Goal: Task Accomplishment & Management: Manage account settings

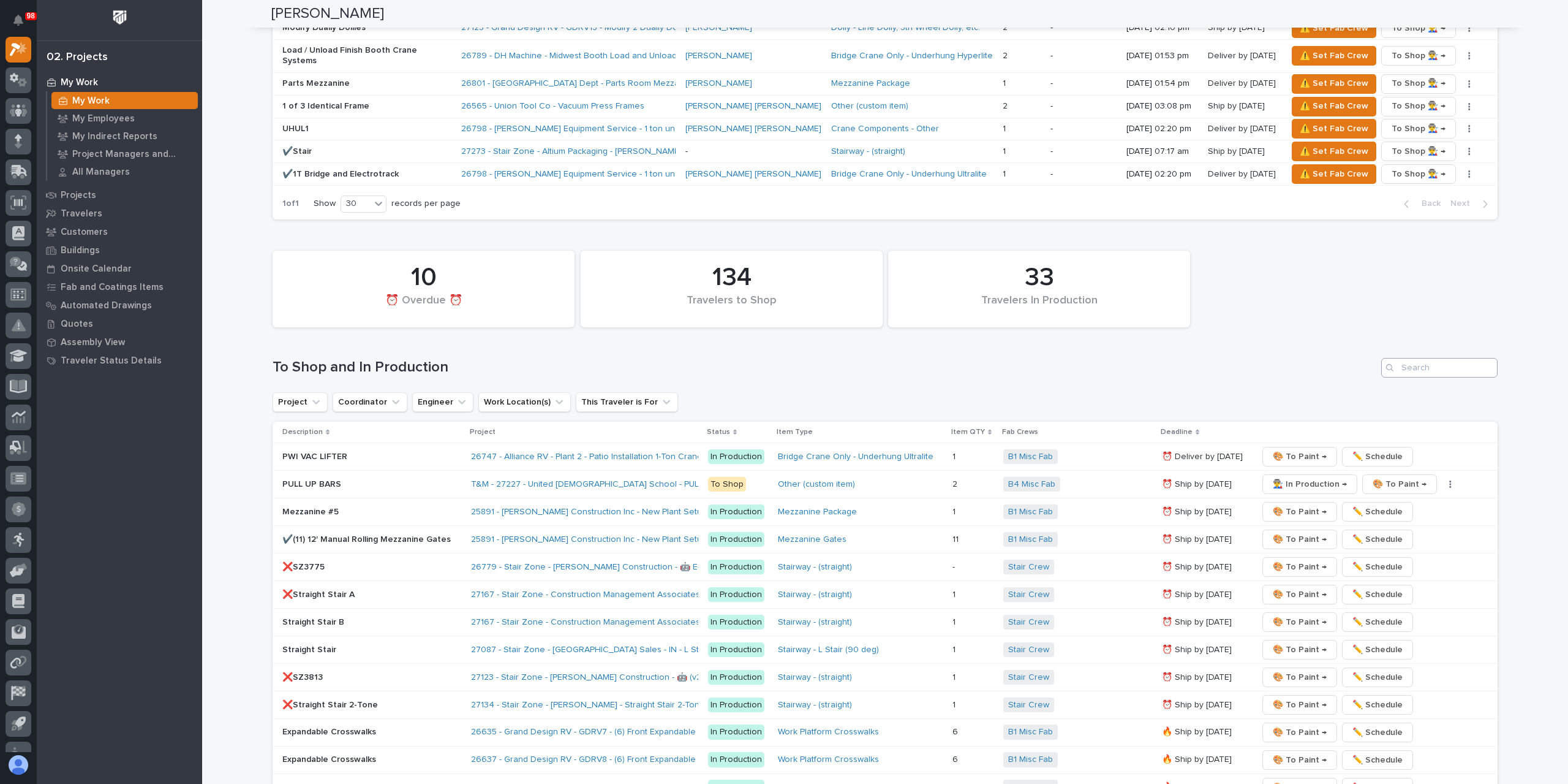
scroll to position [1654, 0]
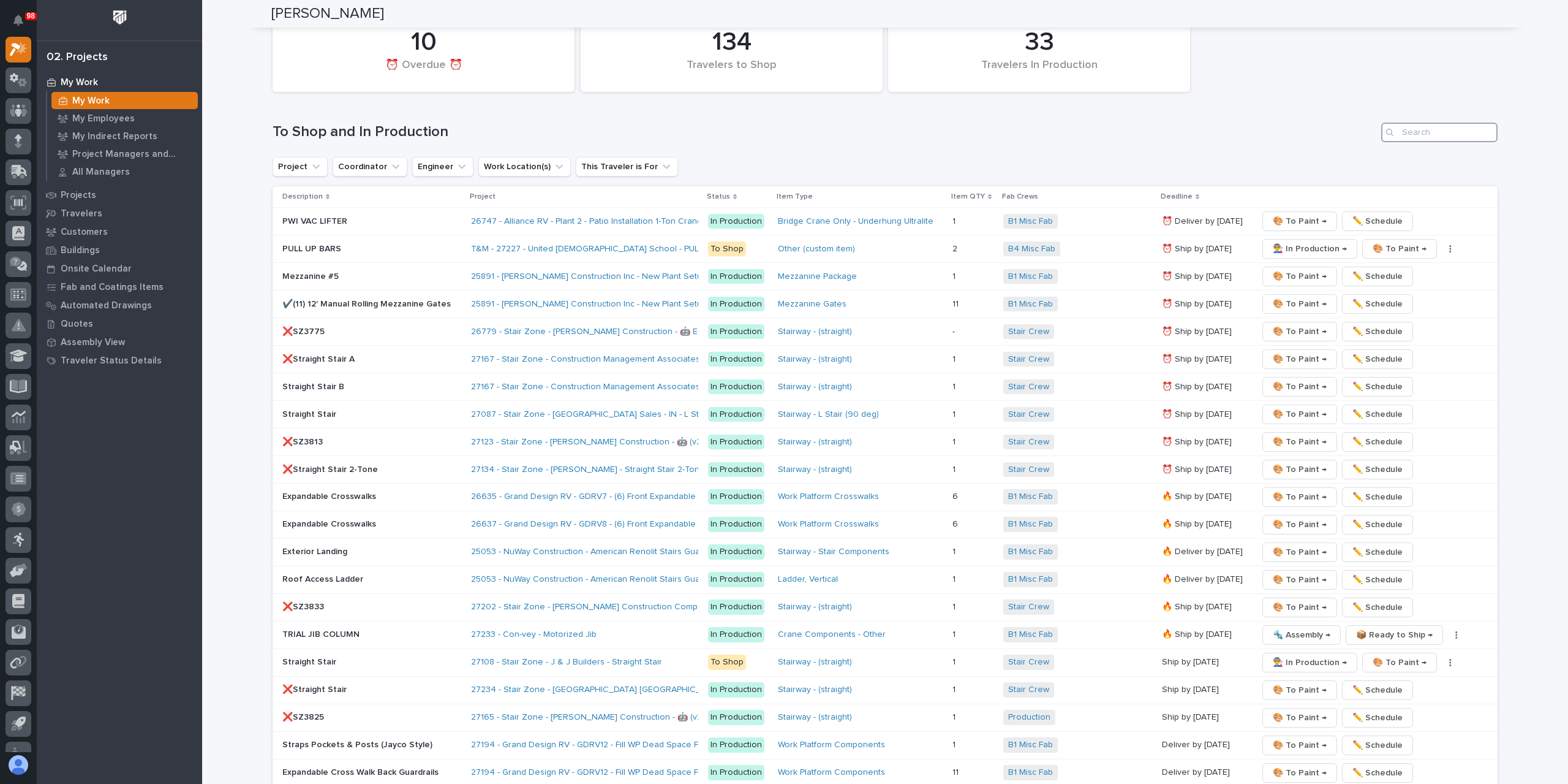
click at [1435, 122] on input "Search" at bounding box center [1440, 132] width 117 height 20
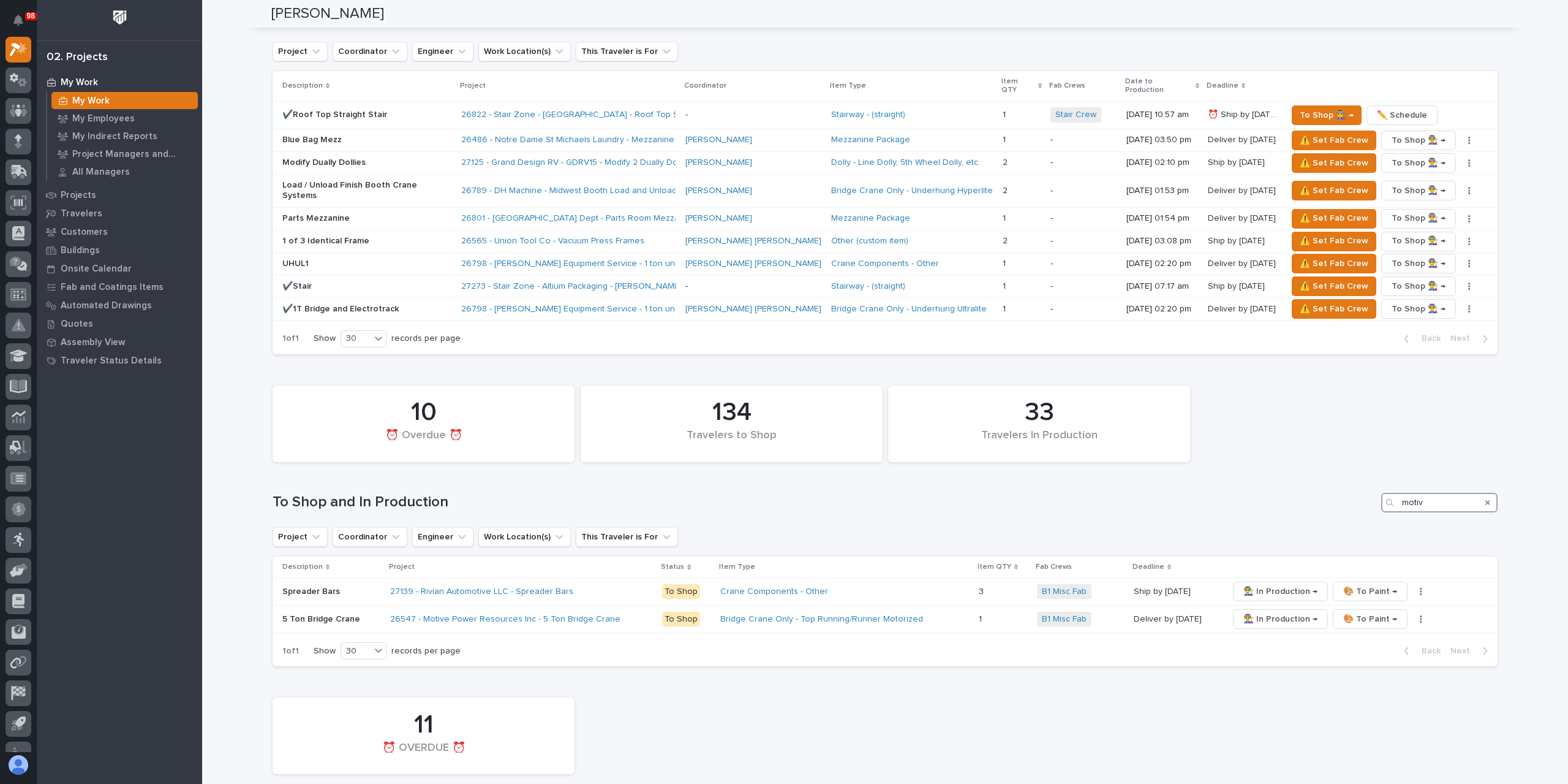
scroll to position [1271, 0]
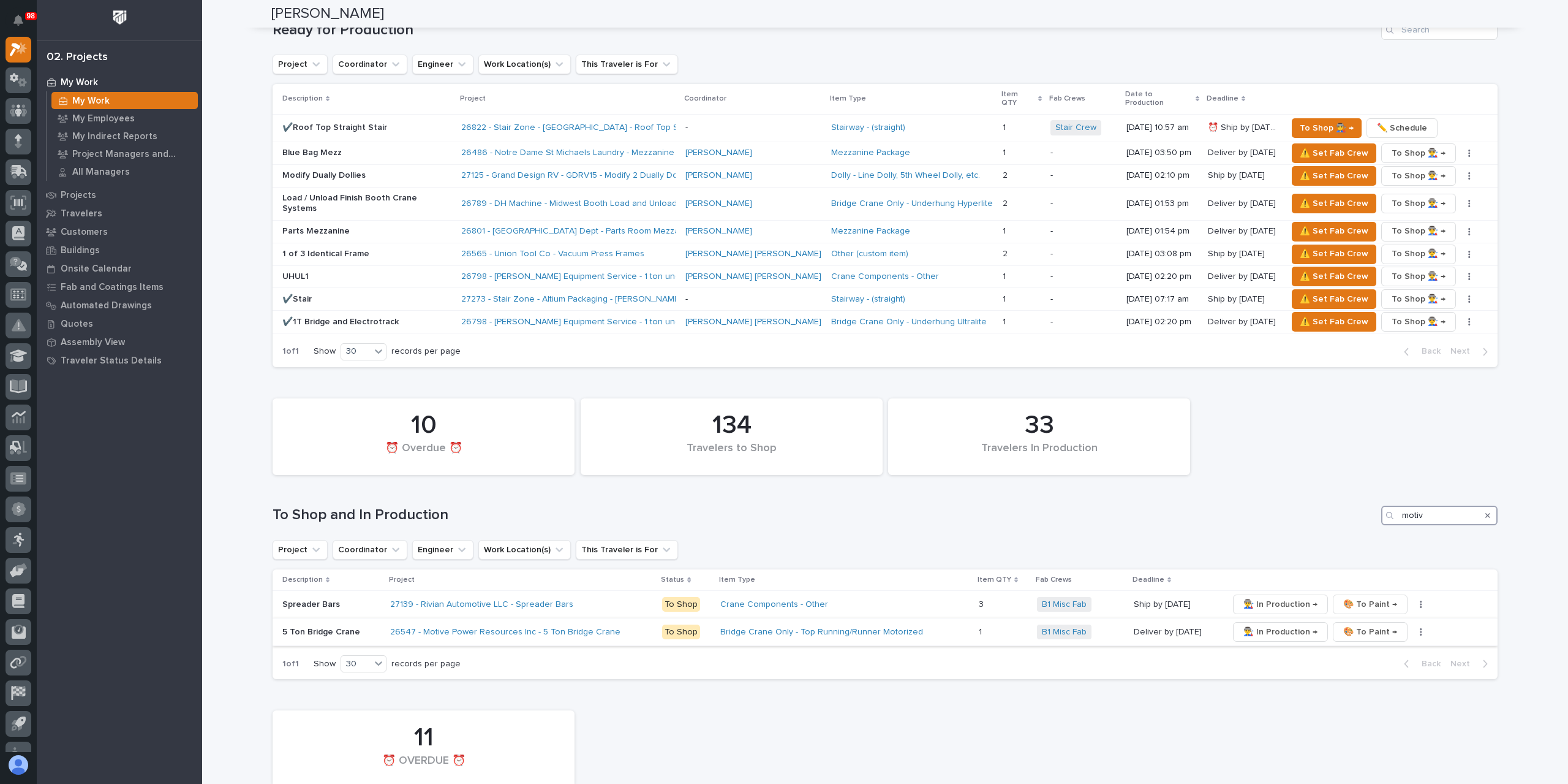
type input "motiv"
click at [1264, 625] on span "👨‍🏭 In Production →" at bounding box center [1281, 631] width 74 height 14
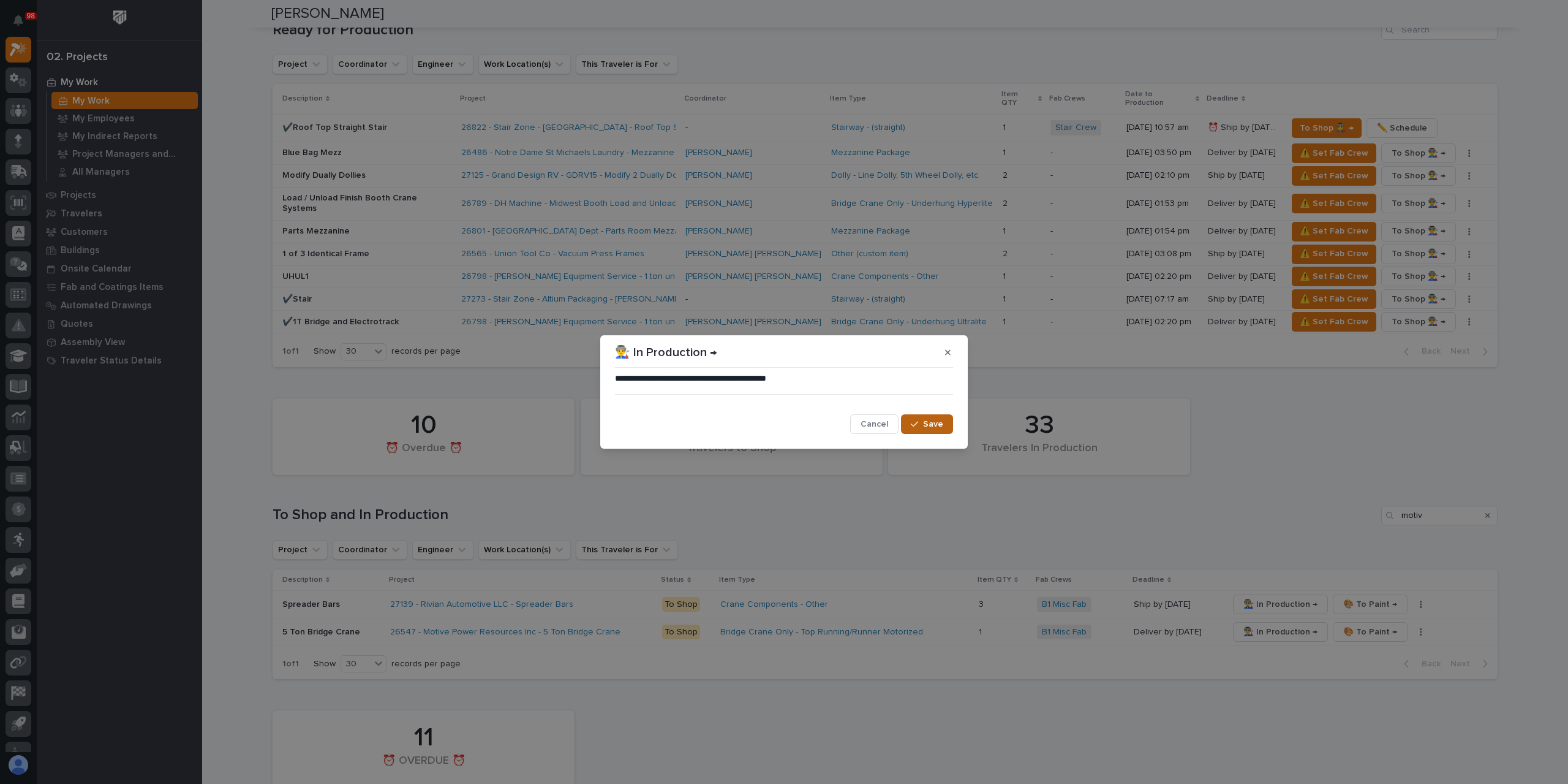
click at [940, 417] on button "Save" at bounding box center [927, 424] width 53 height 20
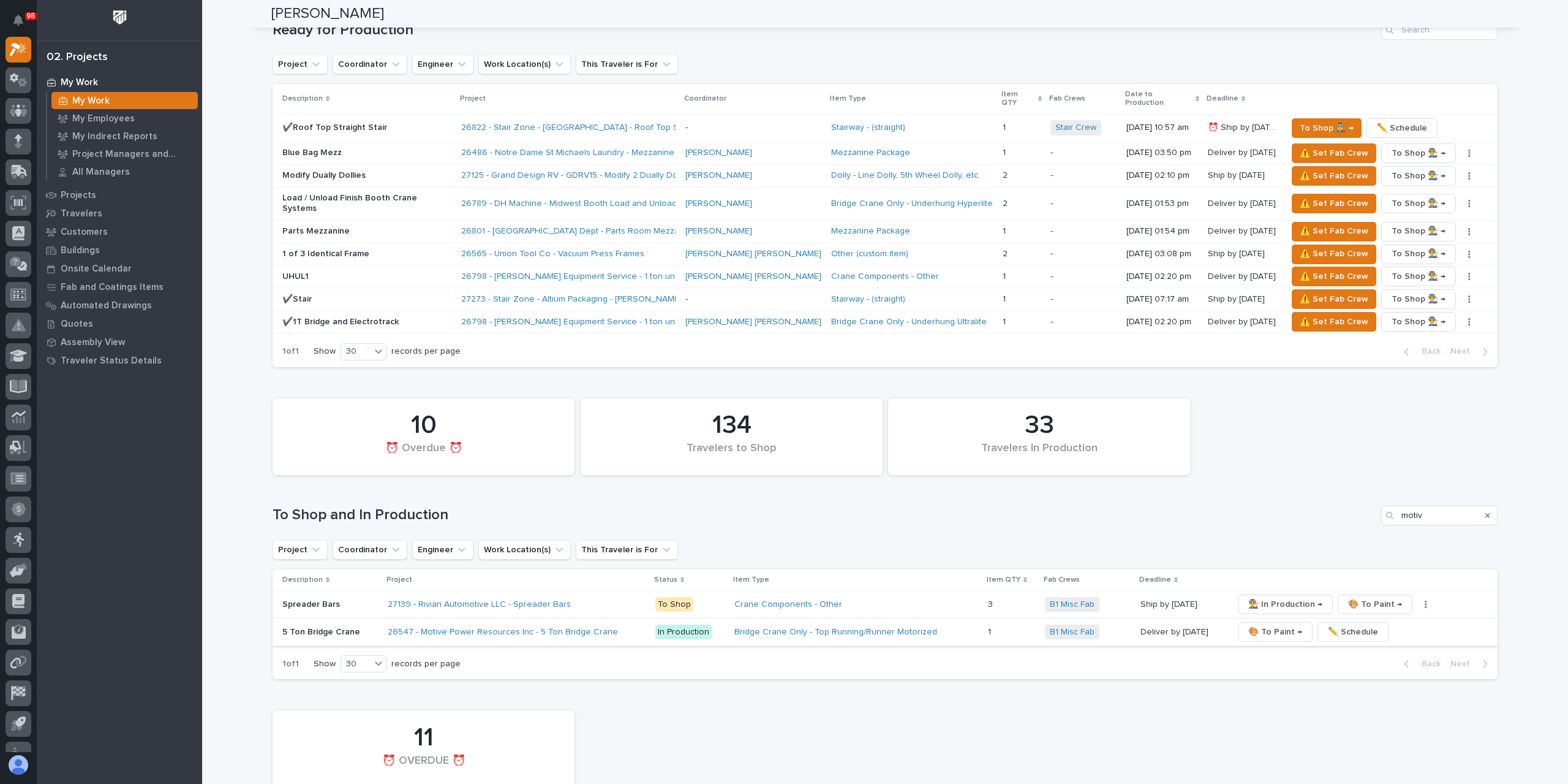
click at [1262, 625] on span "🎨 To Paint →" at bounding box center [1276, 631] width 53 height 14
click at [935, 431] on span "Save" at bounding box center [933, 436] width 20 height 11
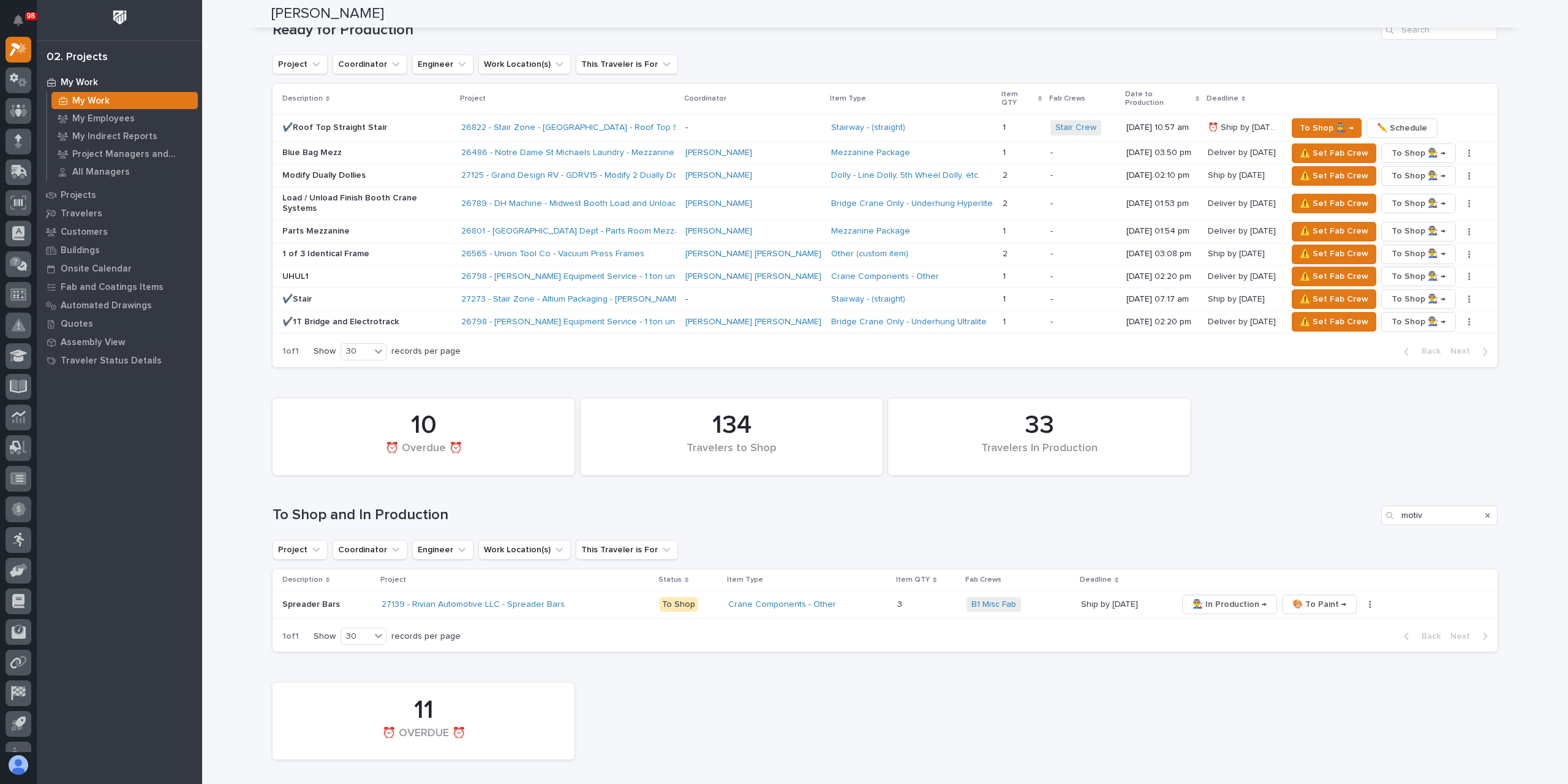
scroll to position [1274, 0]
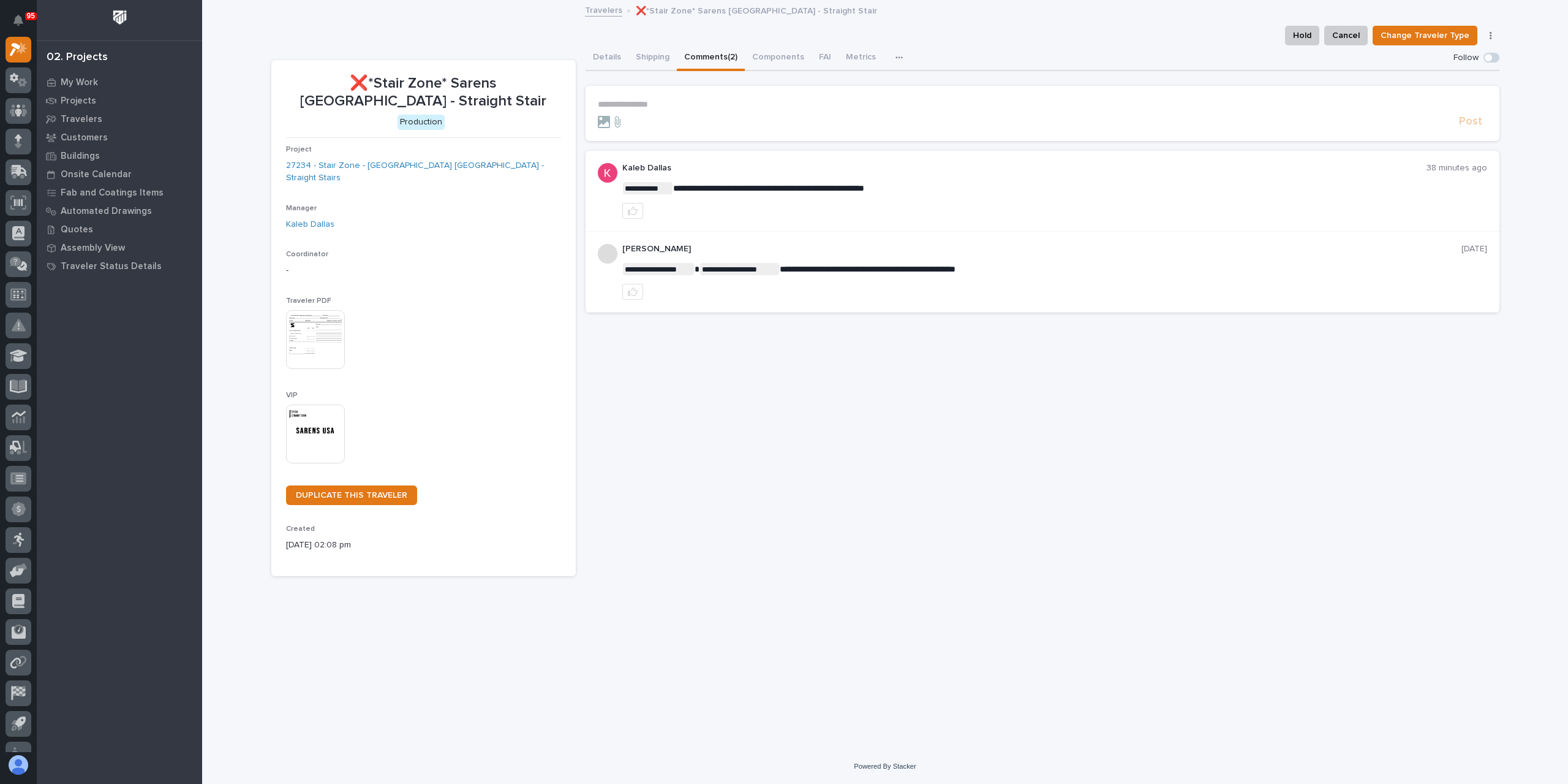
click at [669, 107] on p "**********" at bounding box center [1043, 104] width 890 height 11
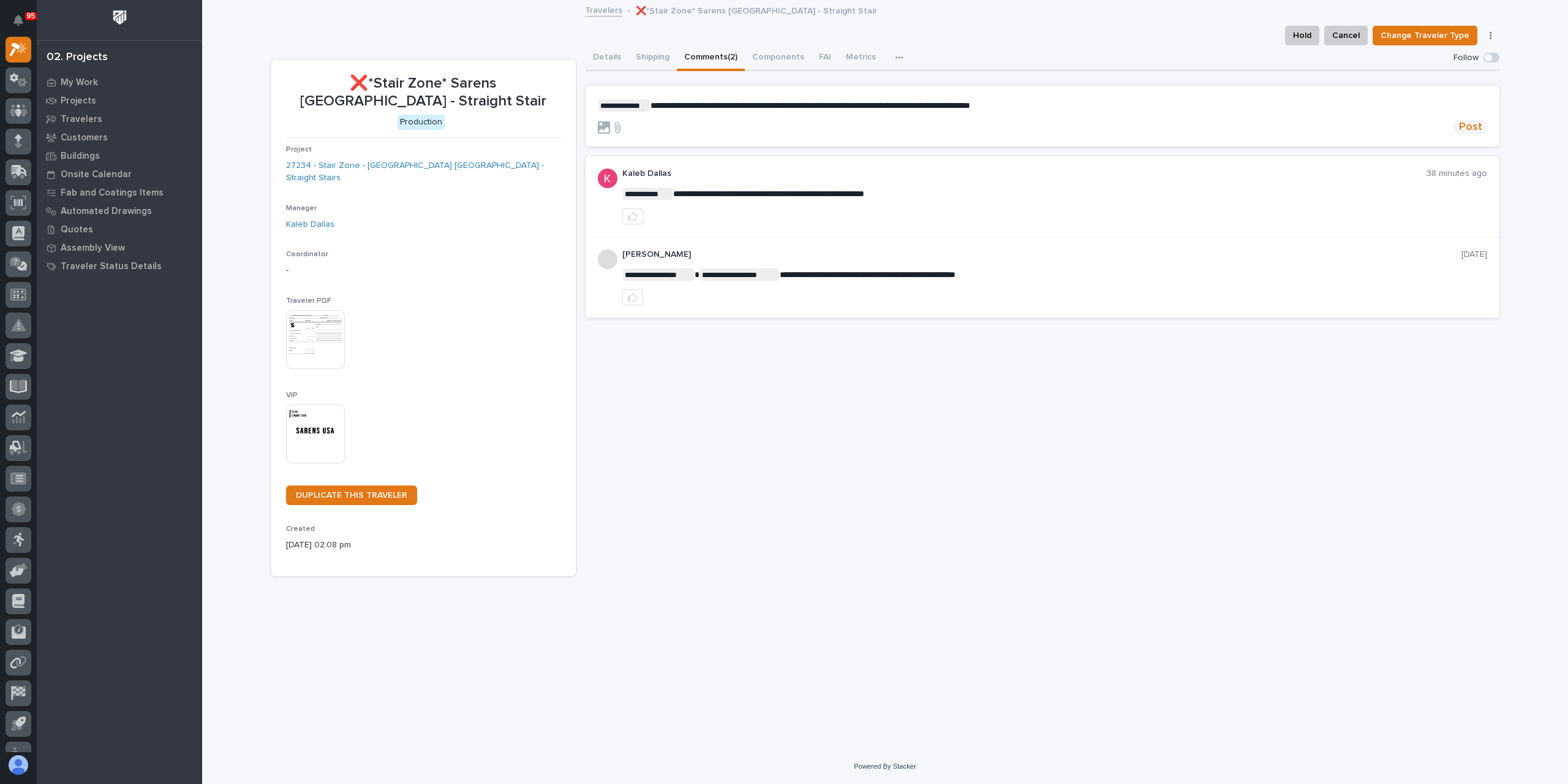
click at [1484, 129] on button "Post" at bounding box center [1471, 127] width 33 height 14
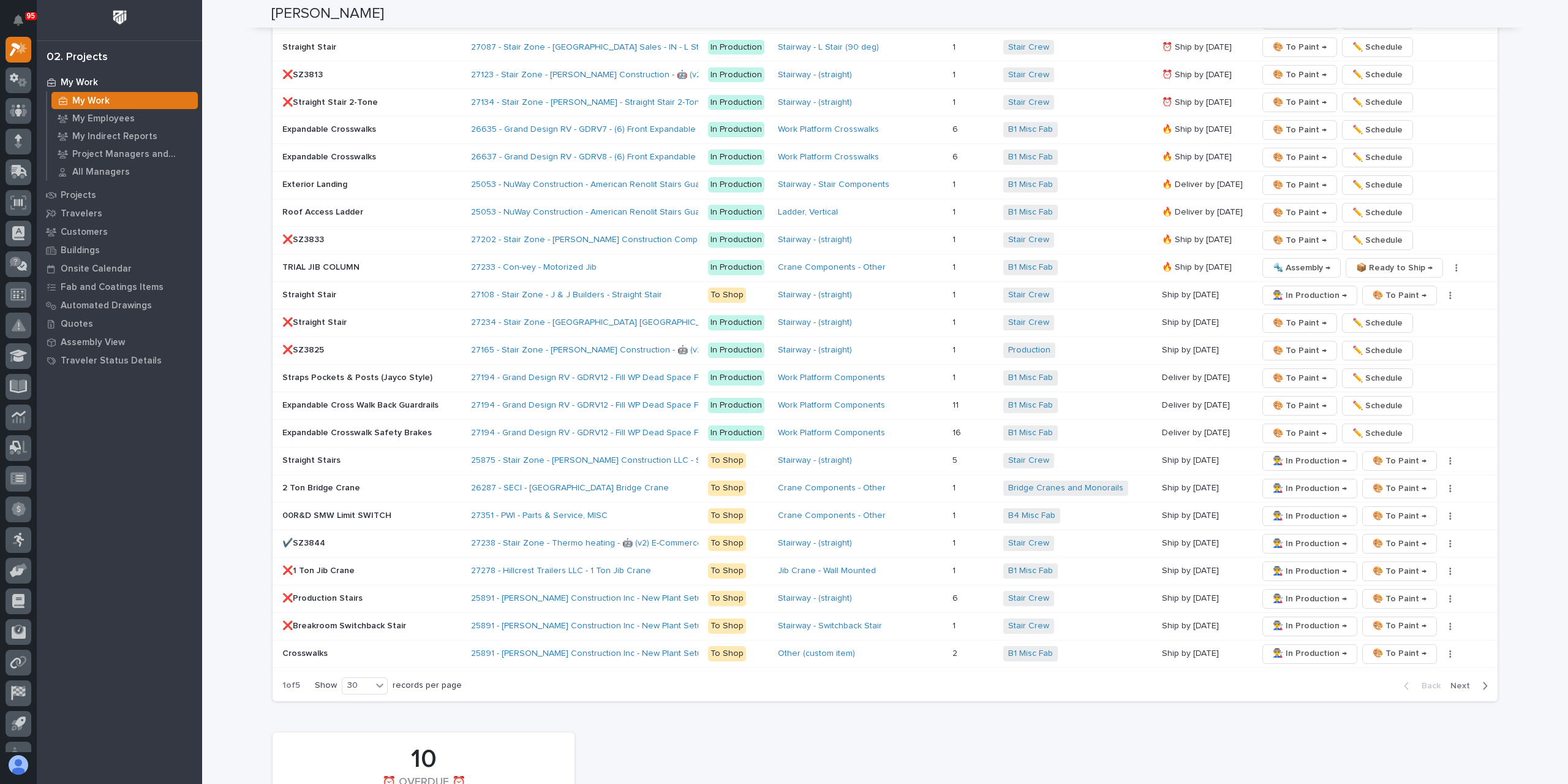
scroll to position [2022, 0]
click at [1297, 590] on span "👨‍🏭 In Production →" at bounding box center [1310, 597] width 74 height 14
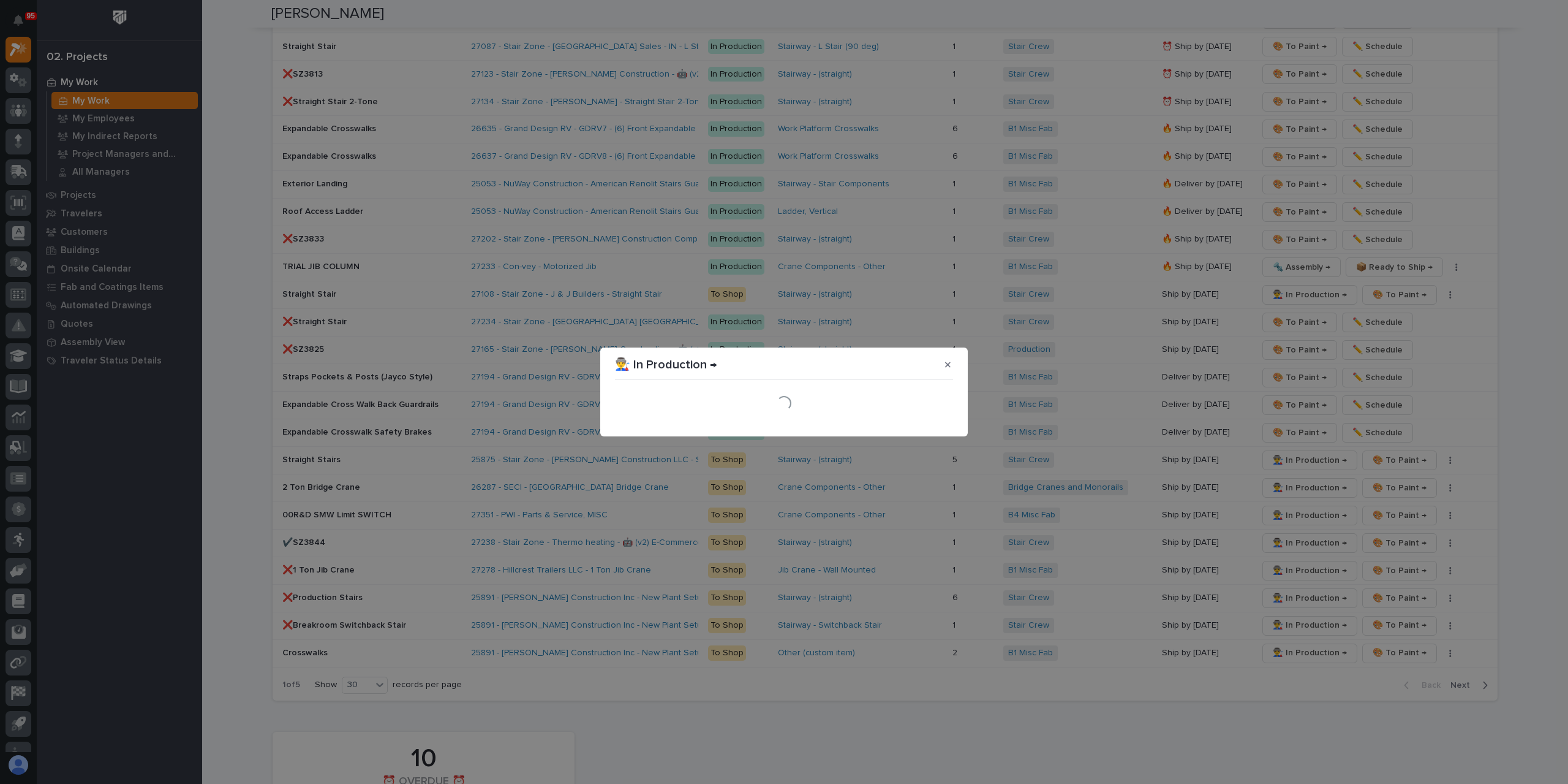
click at [946, 427] on section "👨‍🏭 In Production → Loading..." at bounding box center [784, 392] width 368 height 89
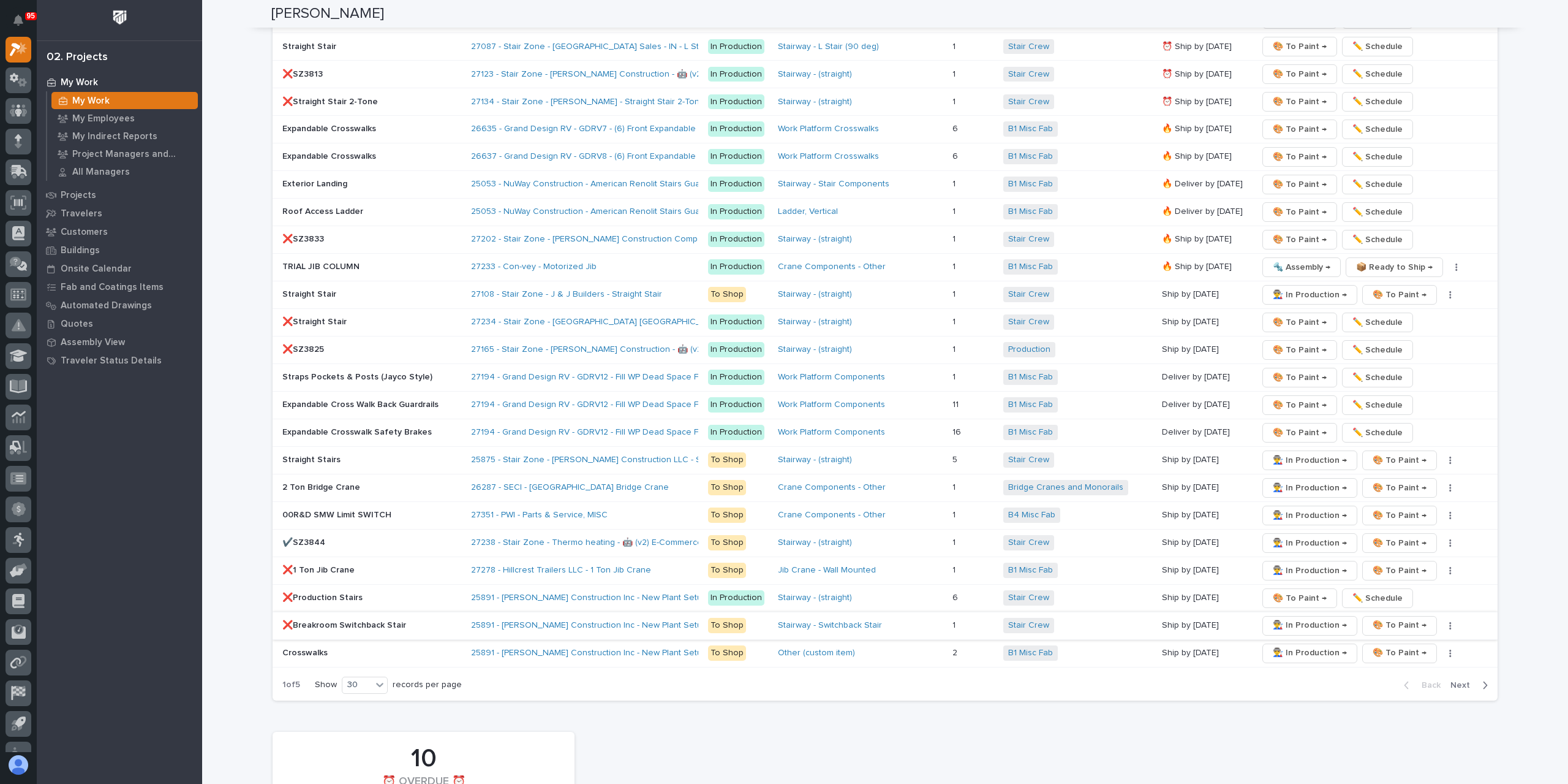
click at [1290, 618] on span "👨‍🏭 In Production →" at bounding box center [1310, 625] width 74 height 14
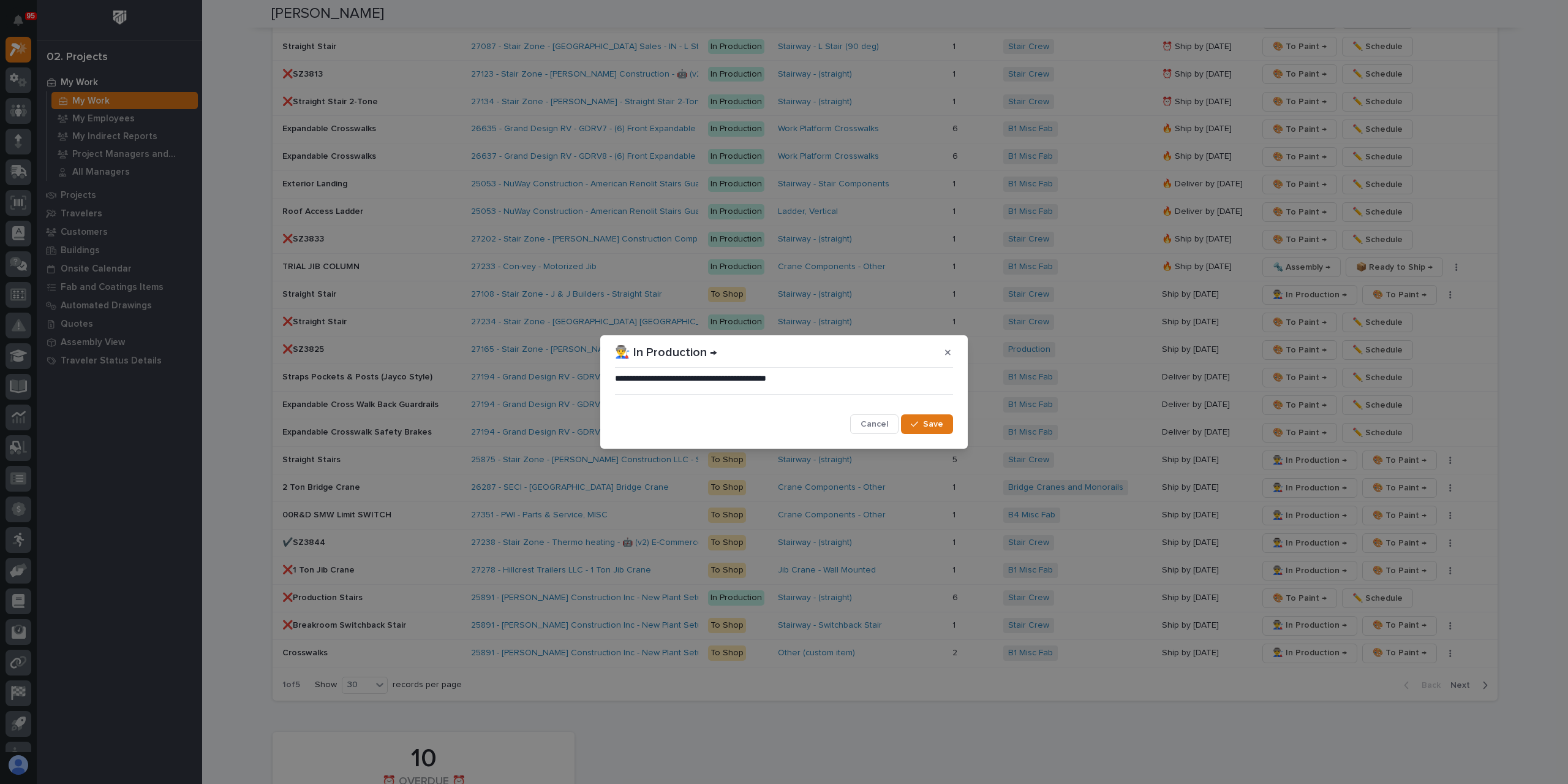
click at [940, 425] on span "Save" at bounding box center [933, 424] width 20 height 11
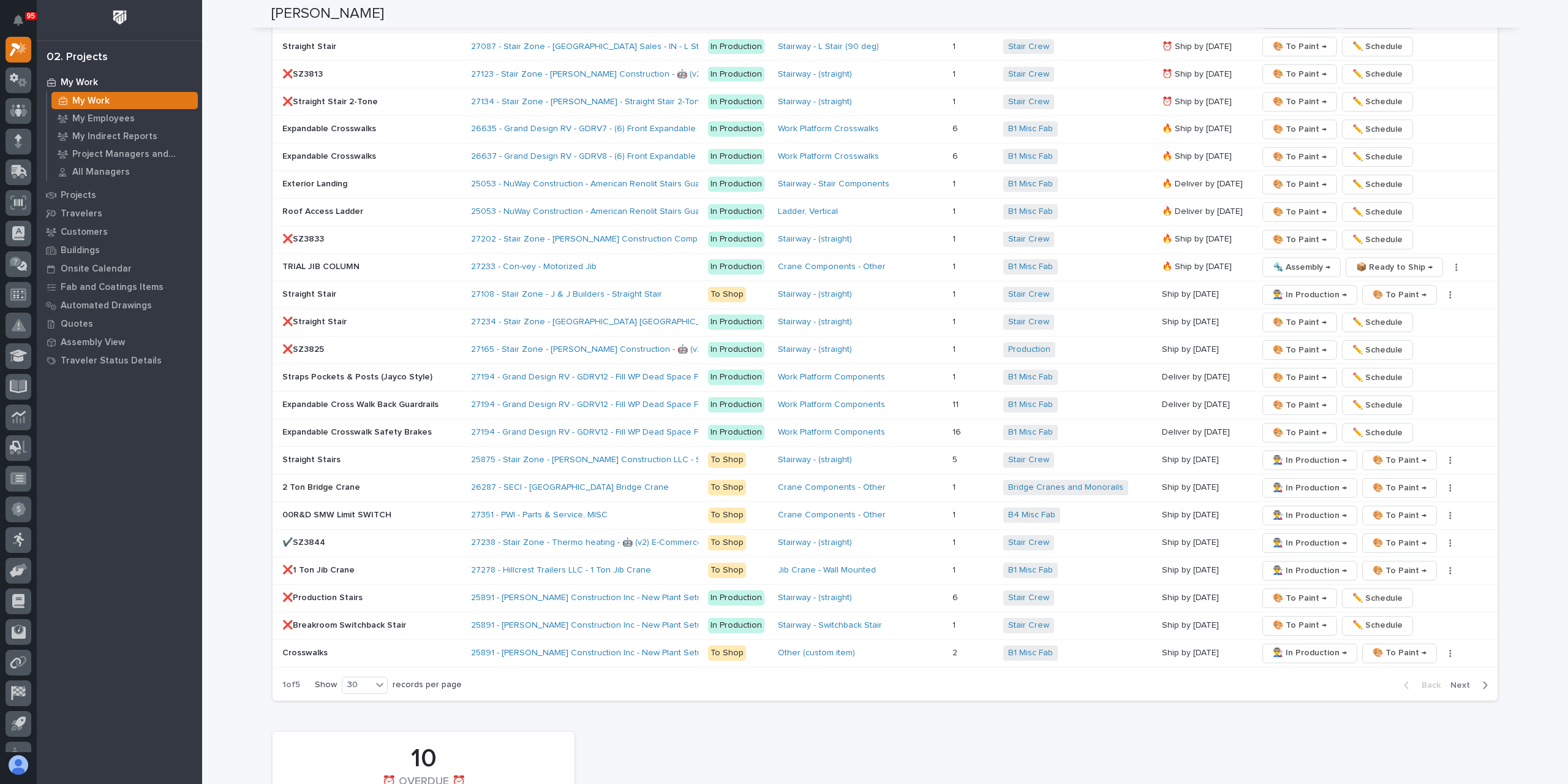
click at [1453, 680] on span "Next" at bounding box center [1464, 686] width 27 height 11
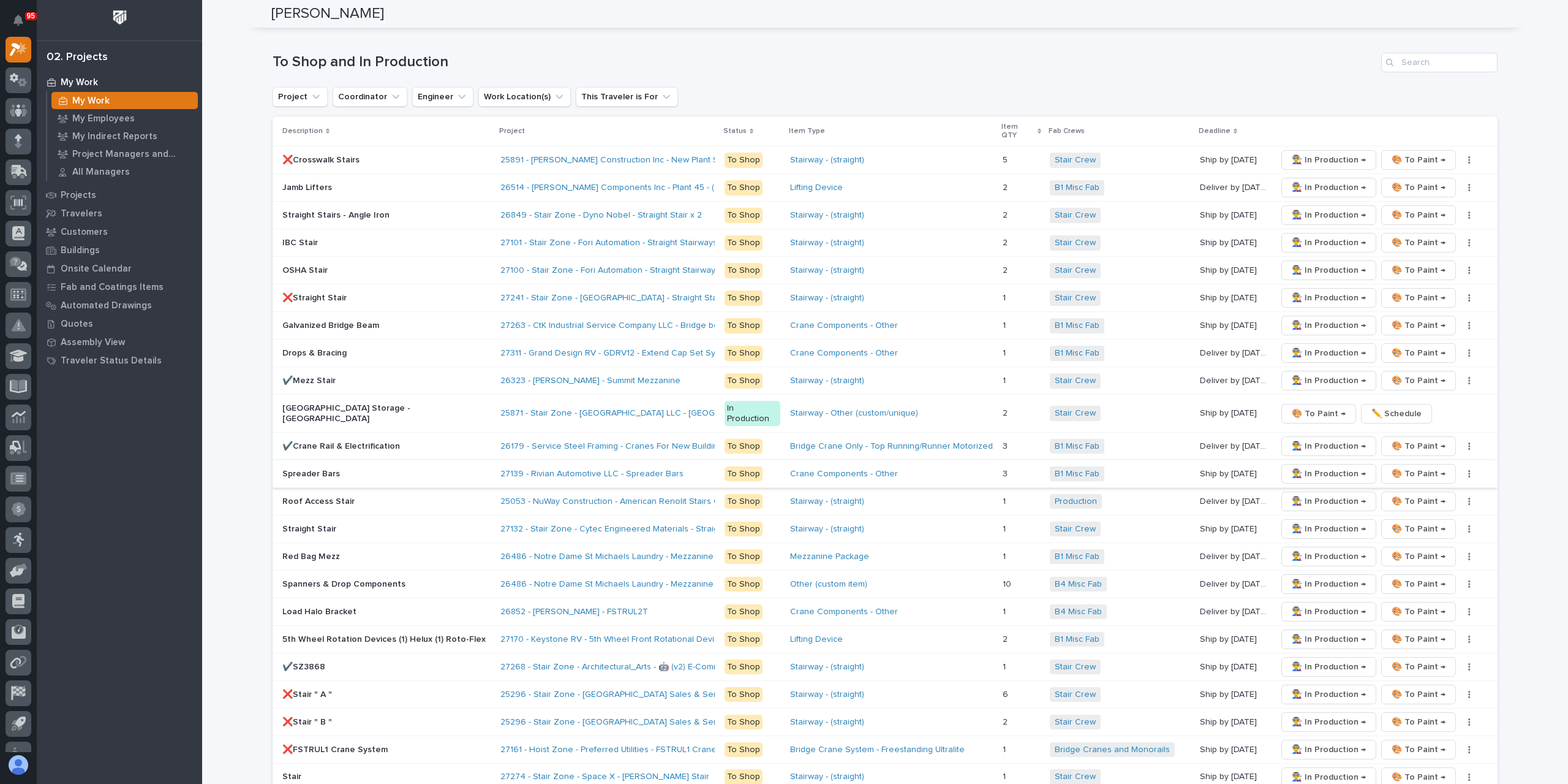
scroll to position [1715, 0]
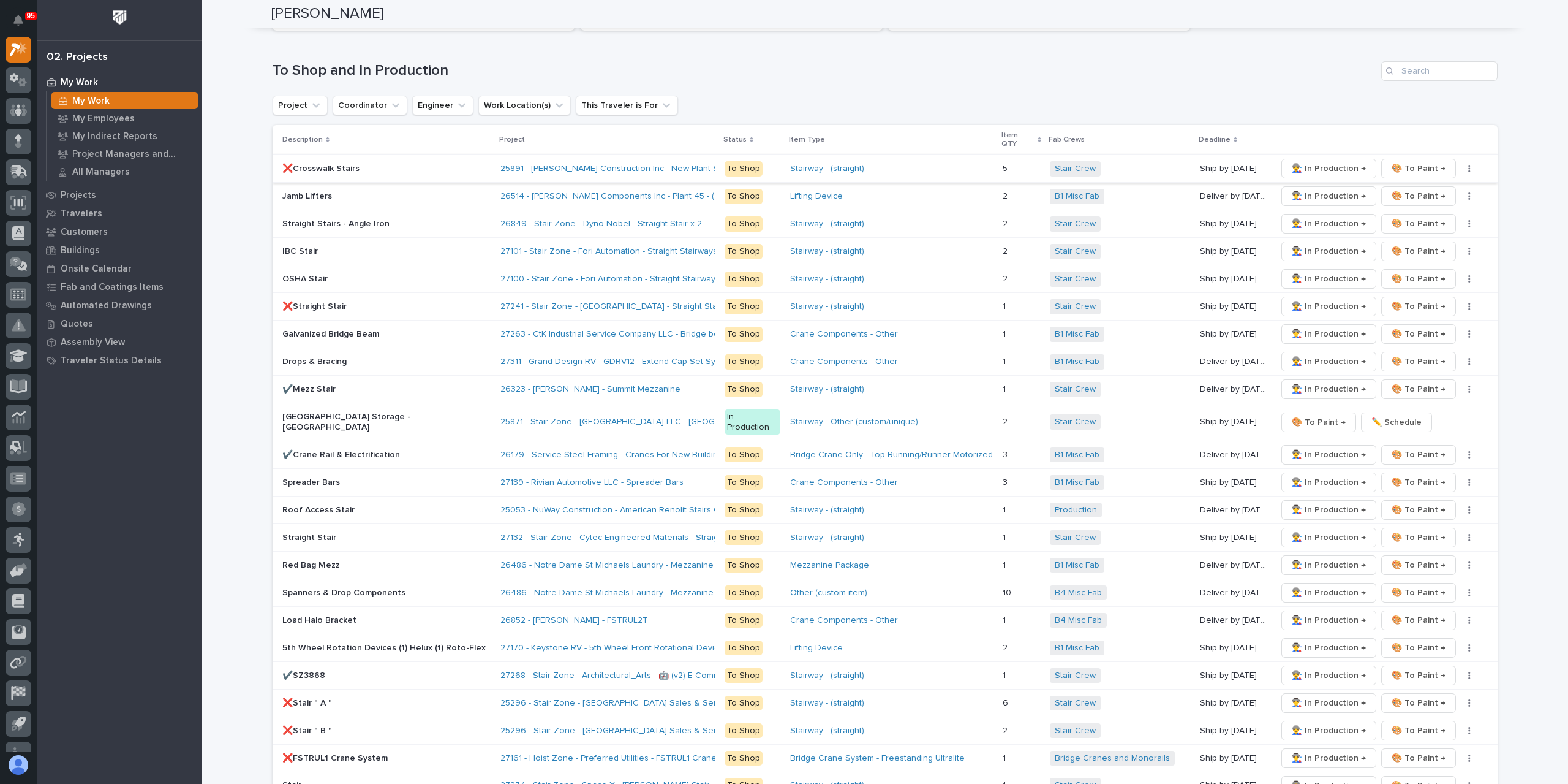
click at [1303, 161] on span "👨‍🏭 In Production →" at bounding box center [1329, 168] width 74 height 14
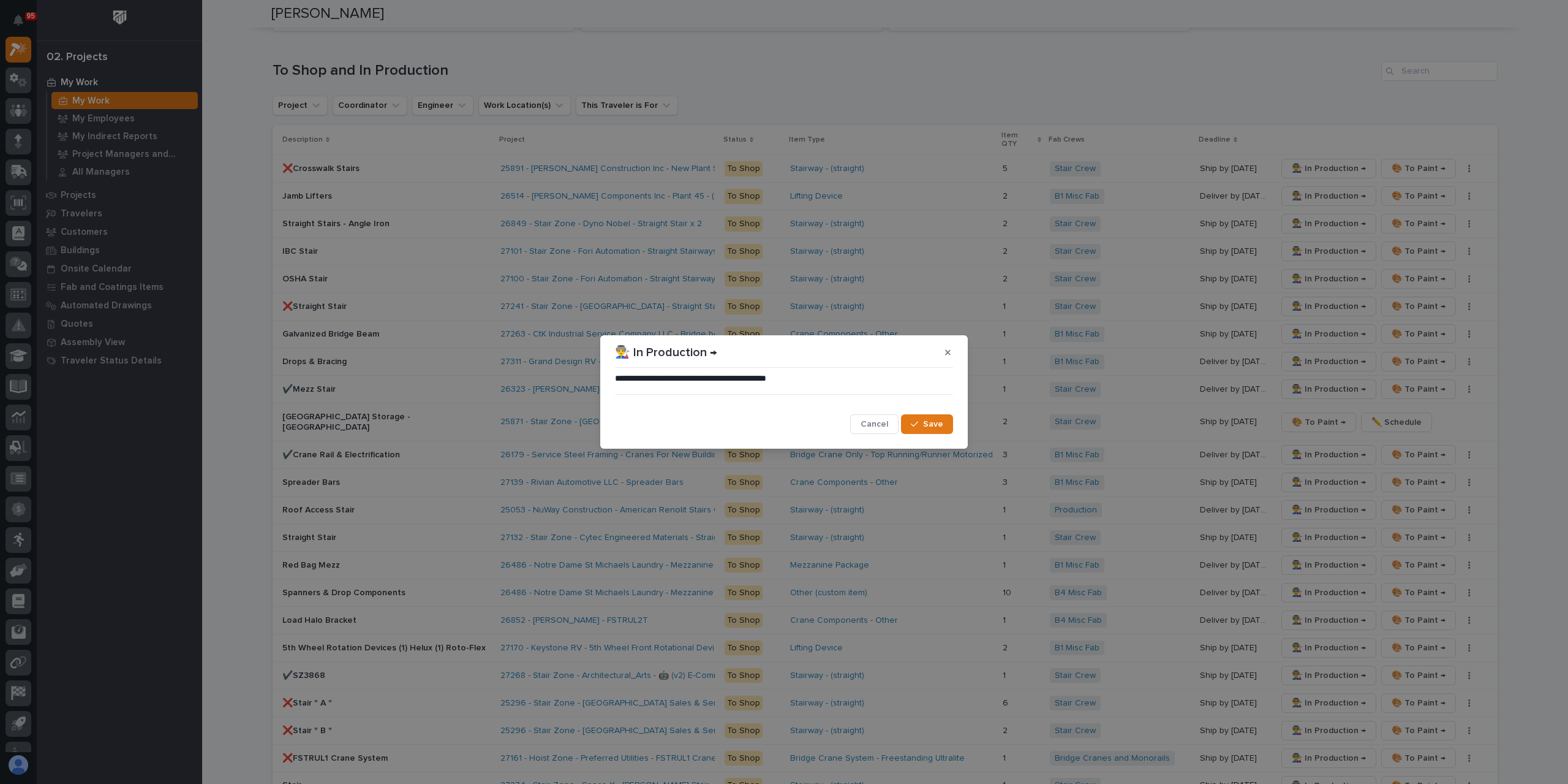
click at [928, 425] on span "Save" at bounding box center [933, 424] width 20 height 11
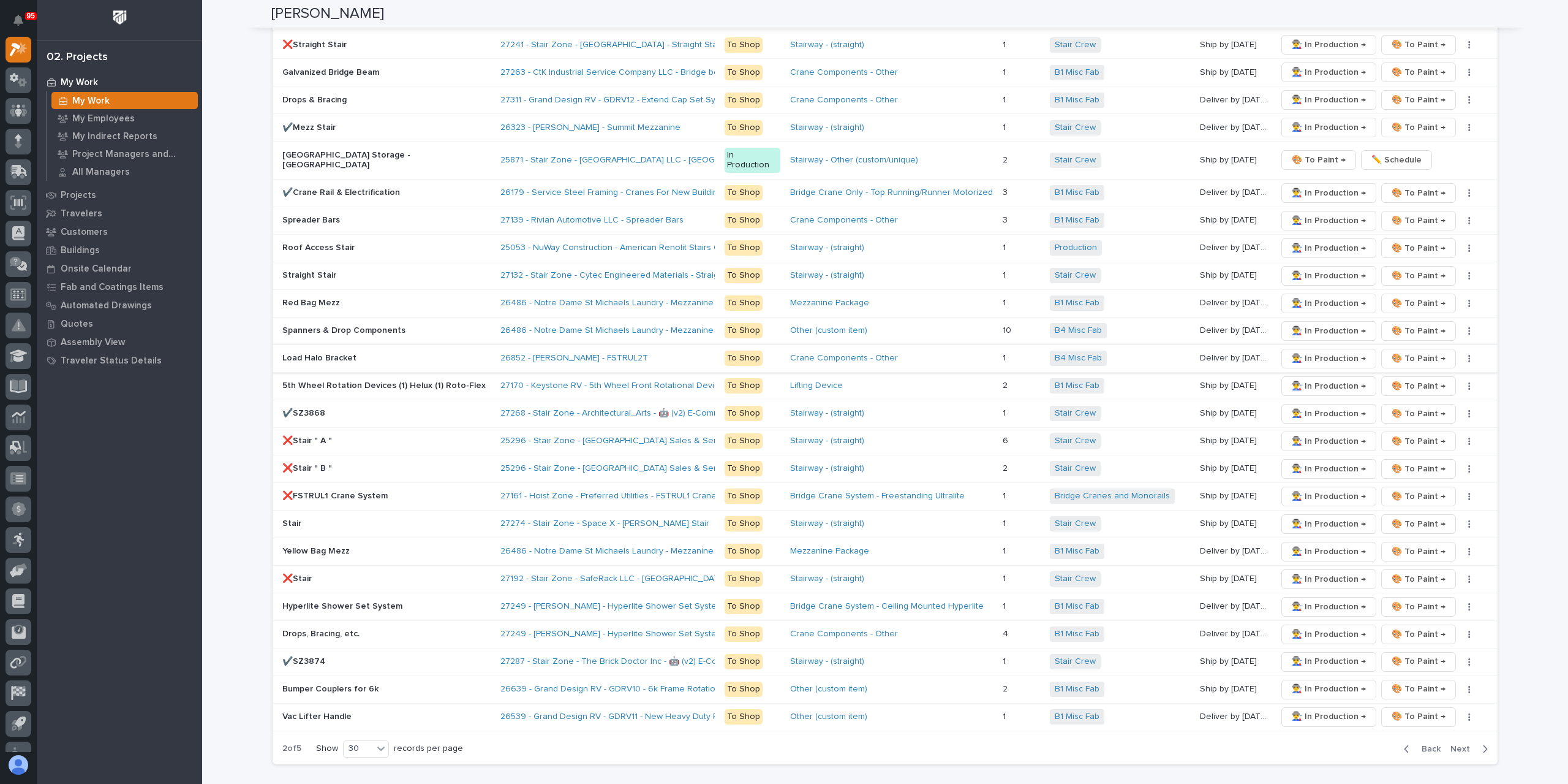
scroll to position [2022, 0]
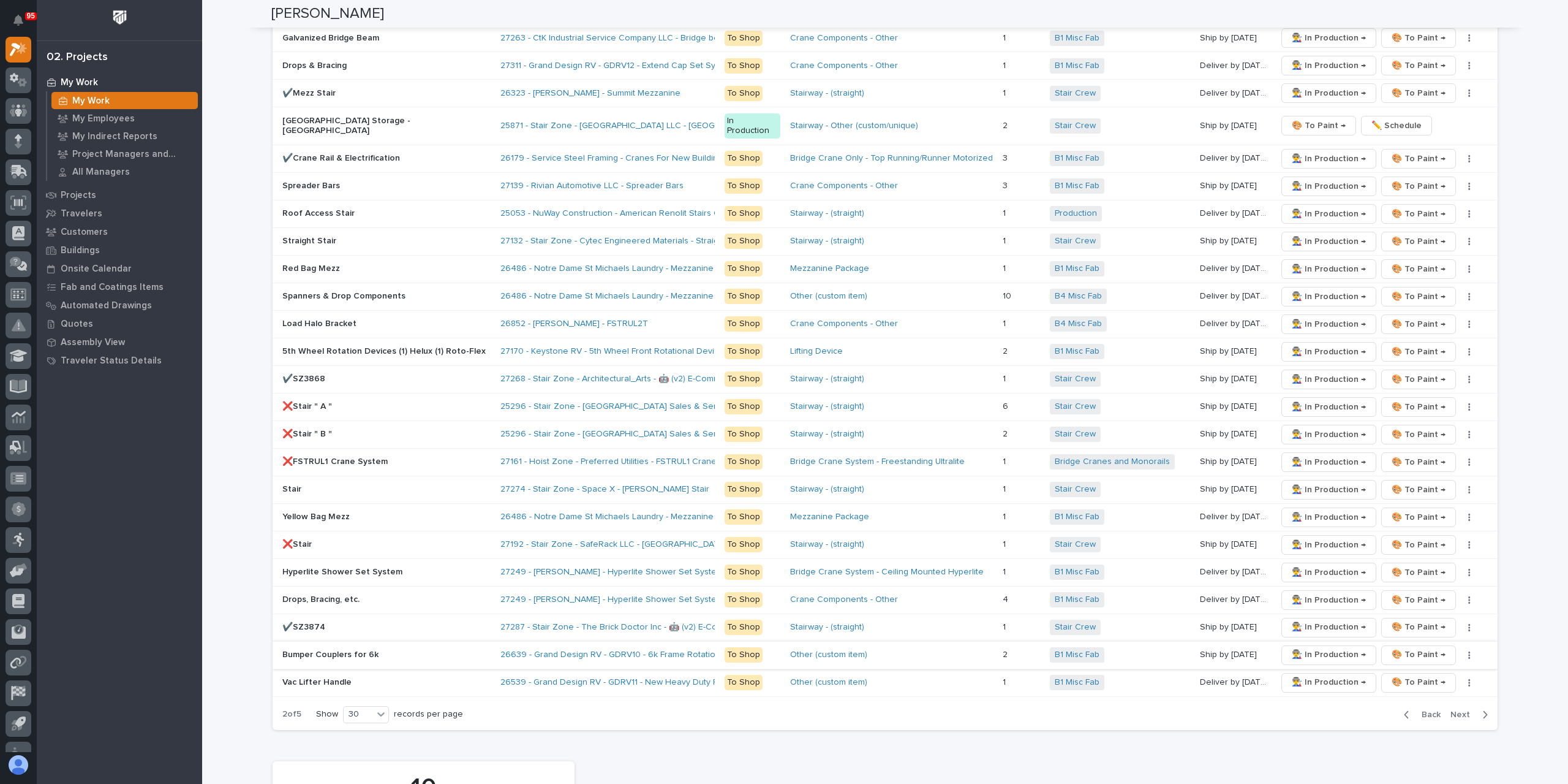
click at [1317, 647] on span "👨‍🏭 In Production →" at bounding box center [1329, 654] width 74 height 14
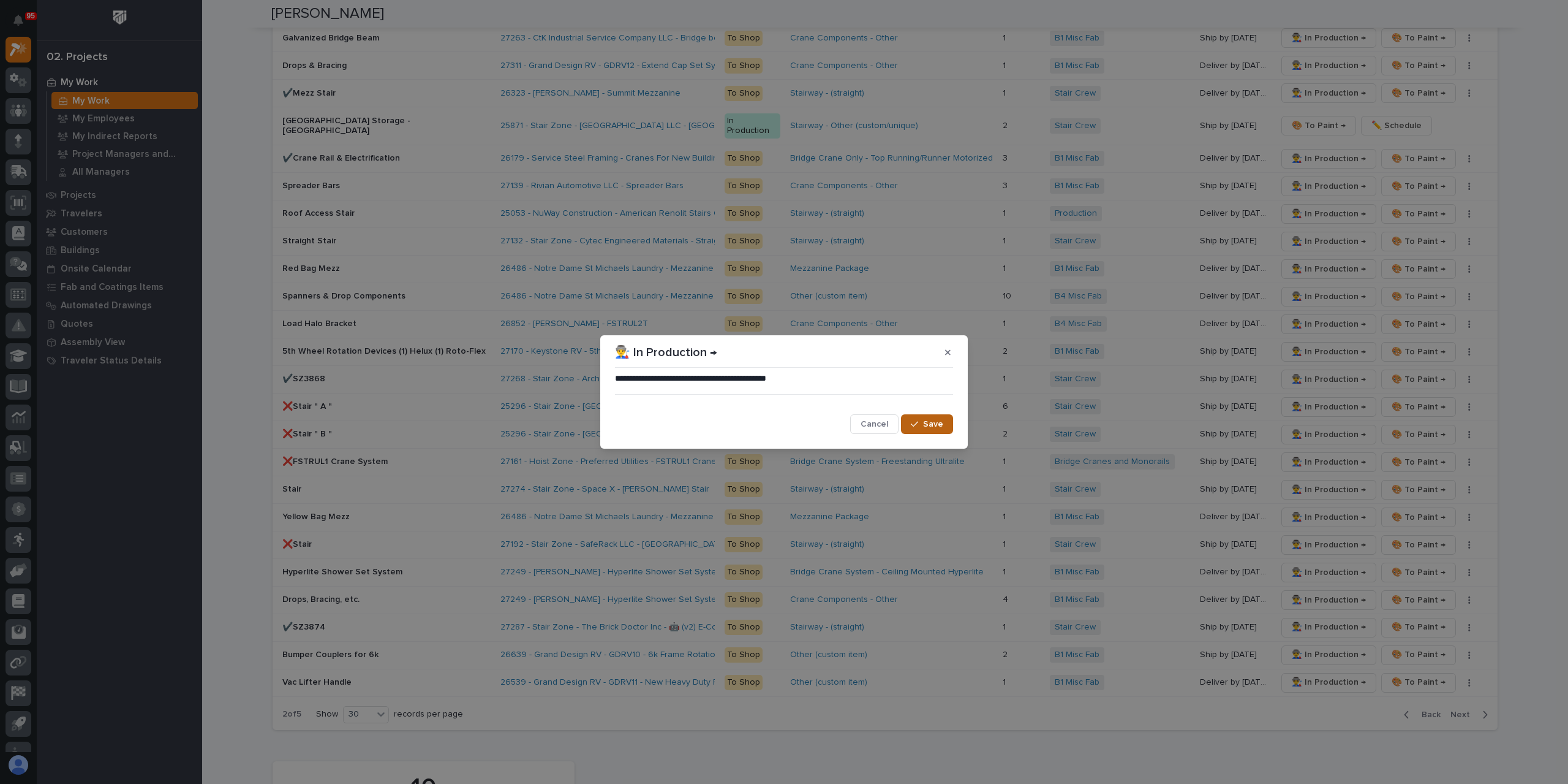
click at [936, 425] on span "Save" at bounding box center [933, 424] width 20 height 11
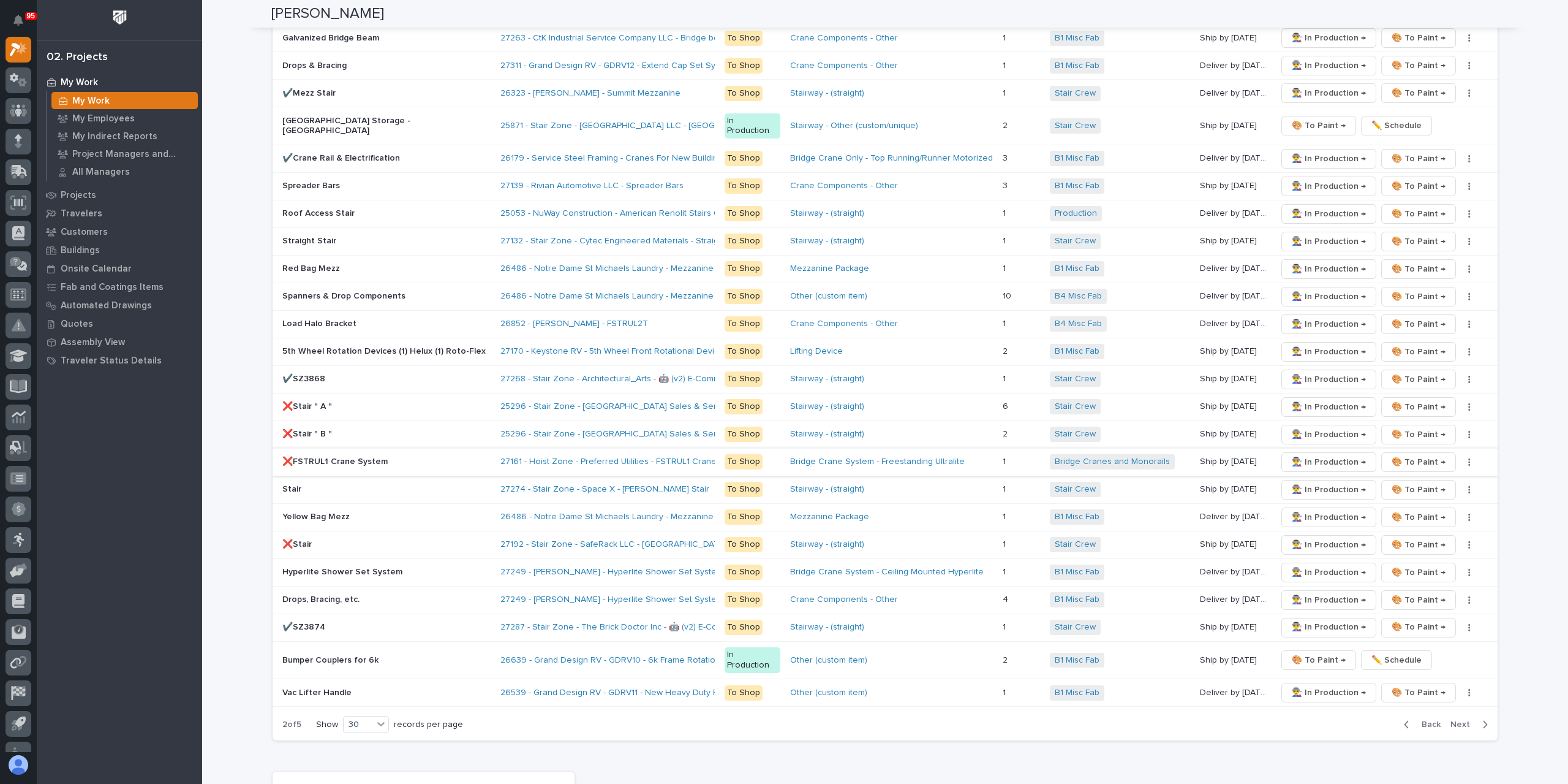
click at [1459, 719] on span "Next" at bounding box center [1464, 725] width 27 height 11
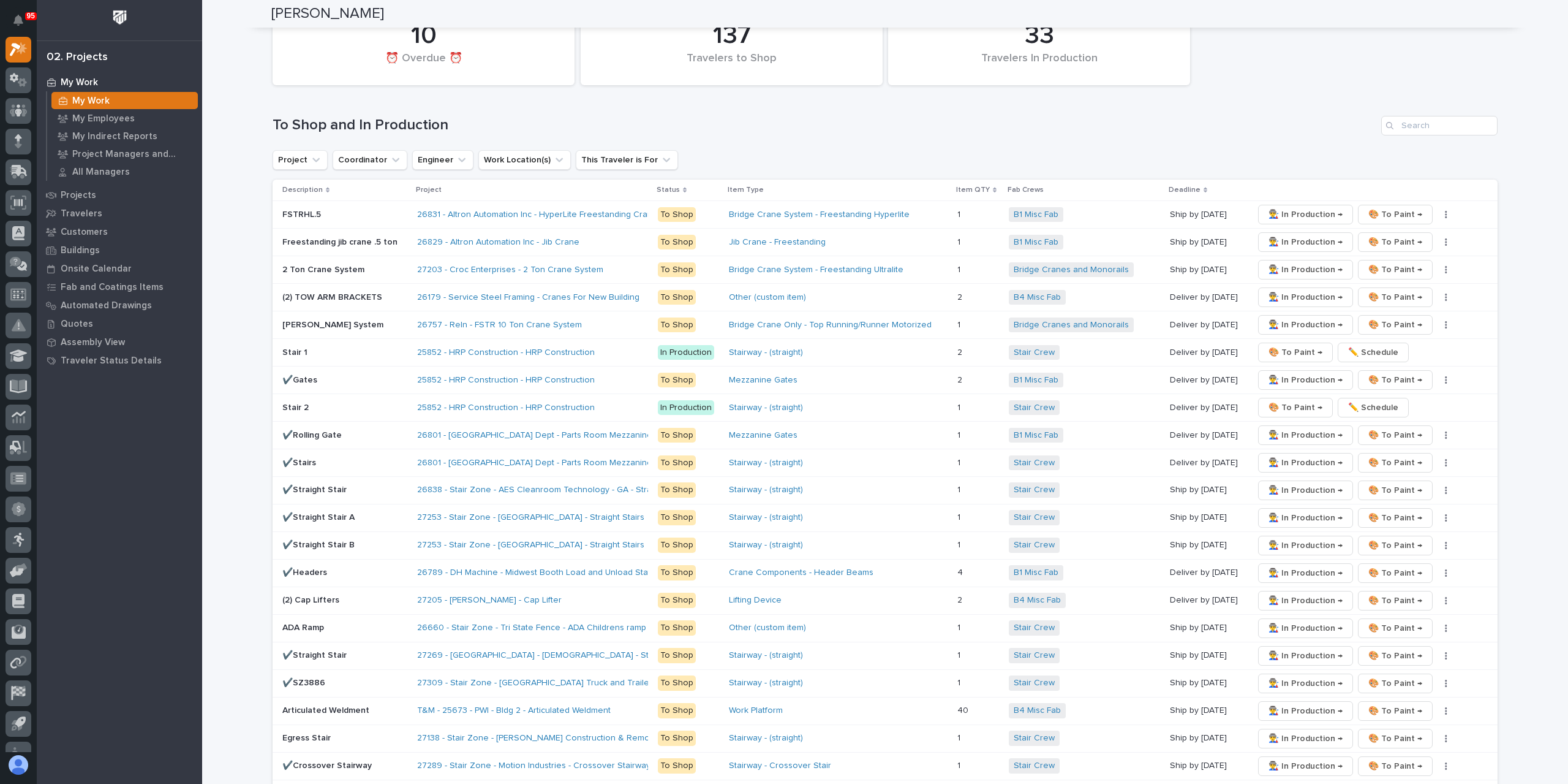
scroll to position [1593, 0]
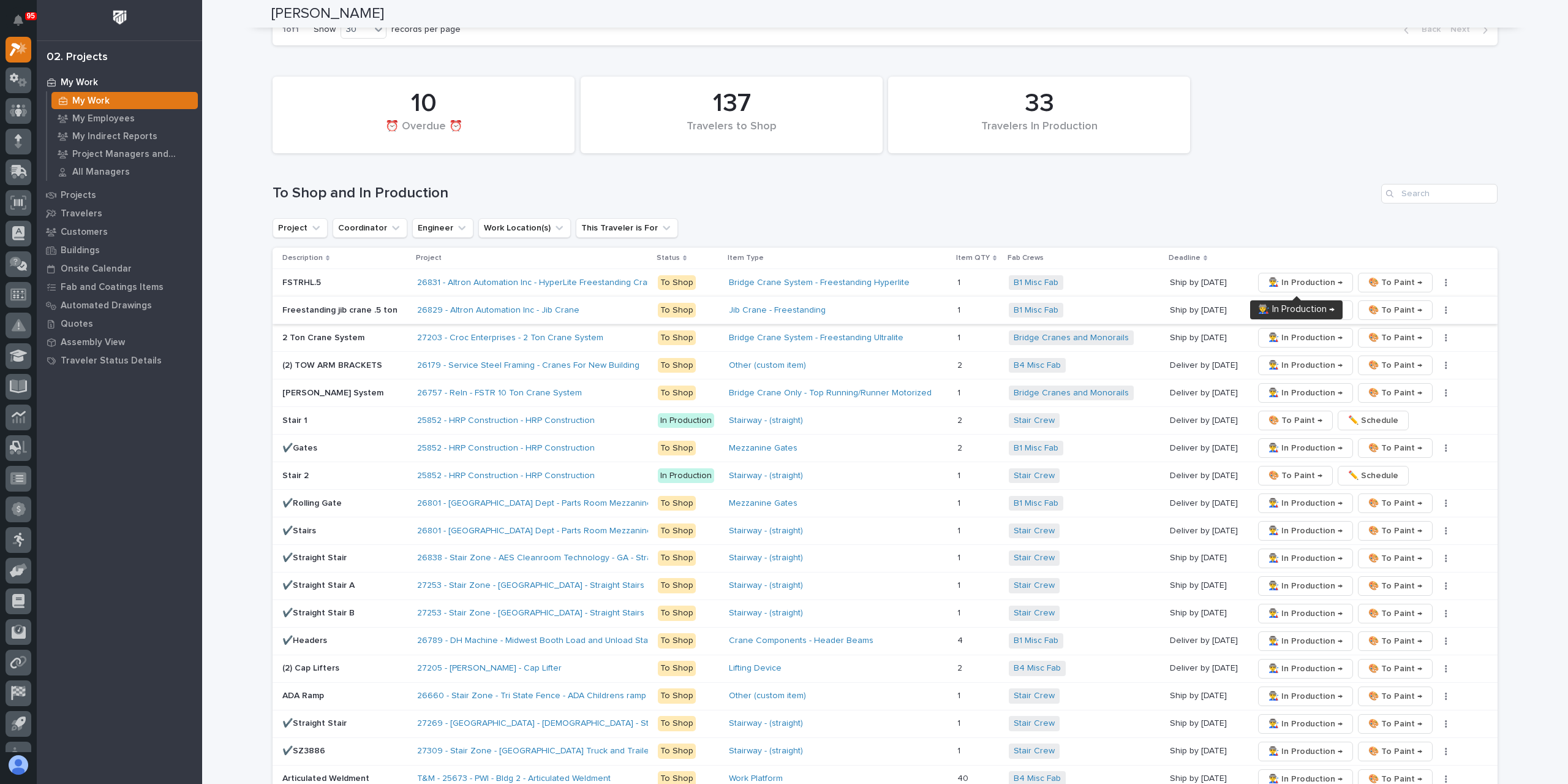
click at [1270, 303] on span "👨‍🏭 In Production →" at bounding box center [1306, 309] width 74 height 14
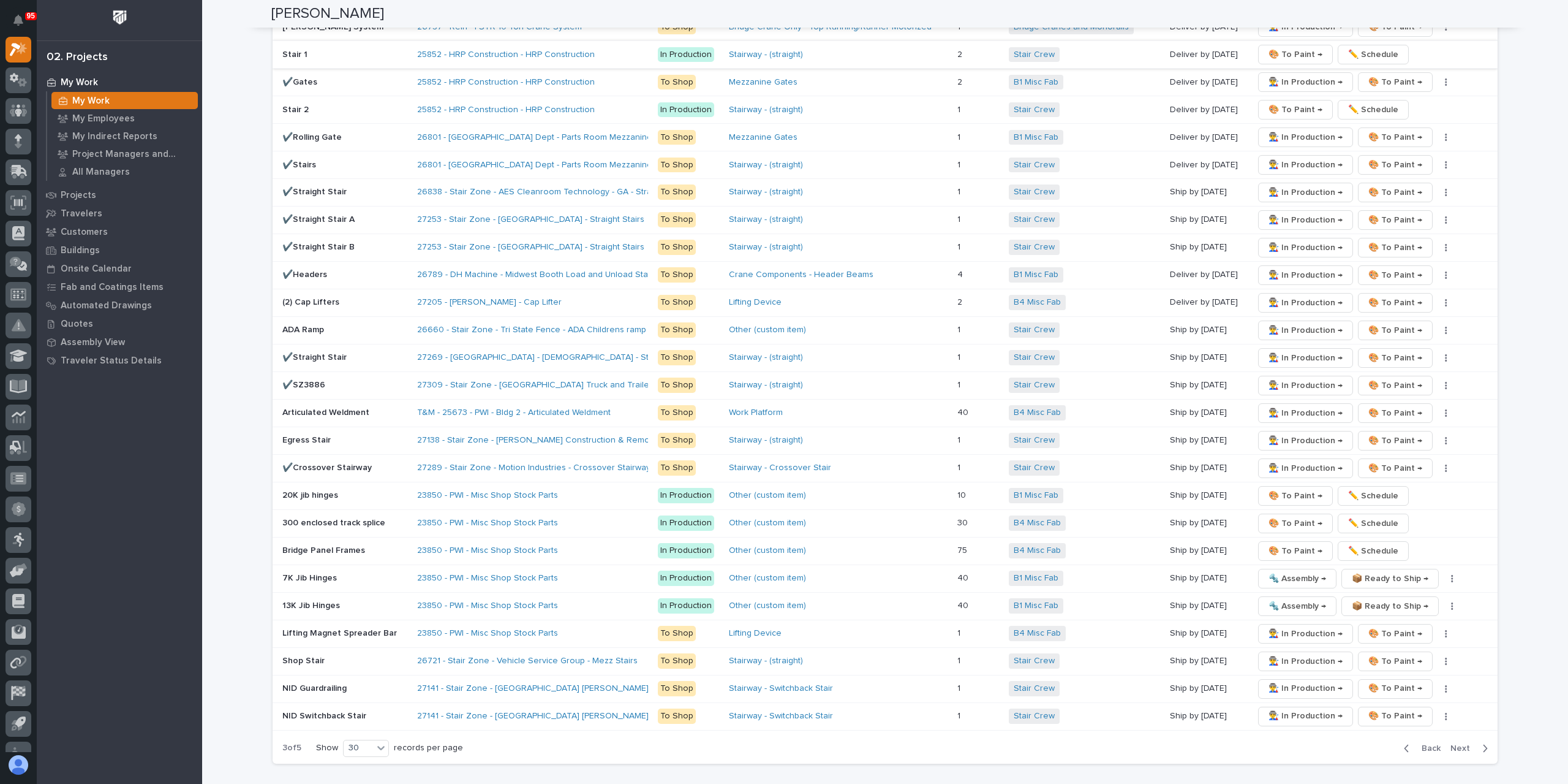
scroll to position [1960, 0]
click at [1452, 741] on span "Next" at bounding box center [1464, 747] width 27 height 11
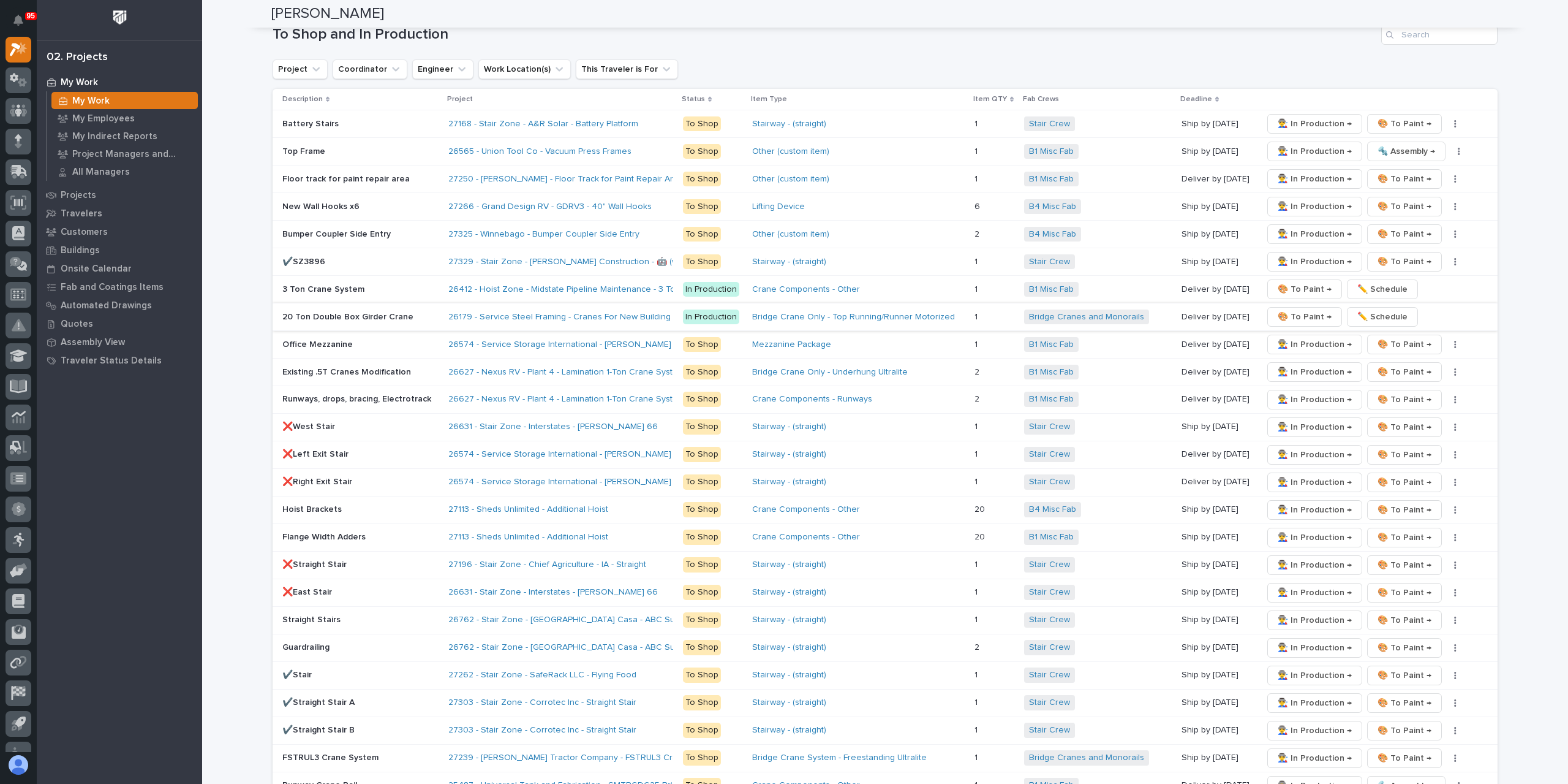
scroll to position [1715, 0]
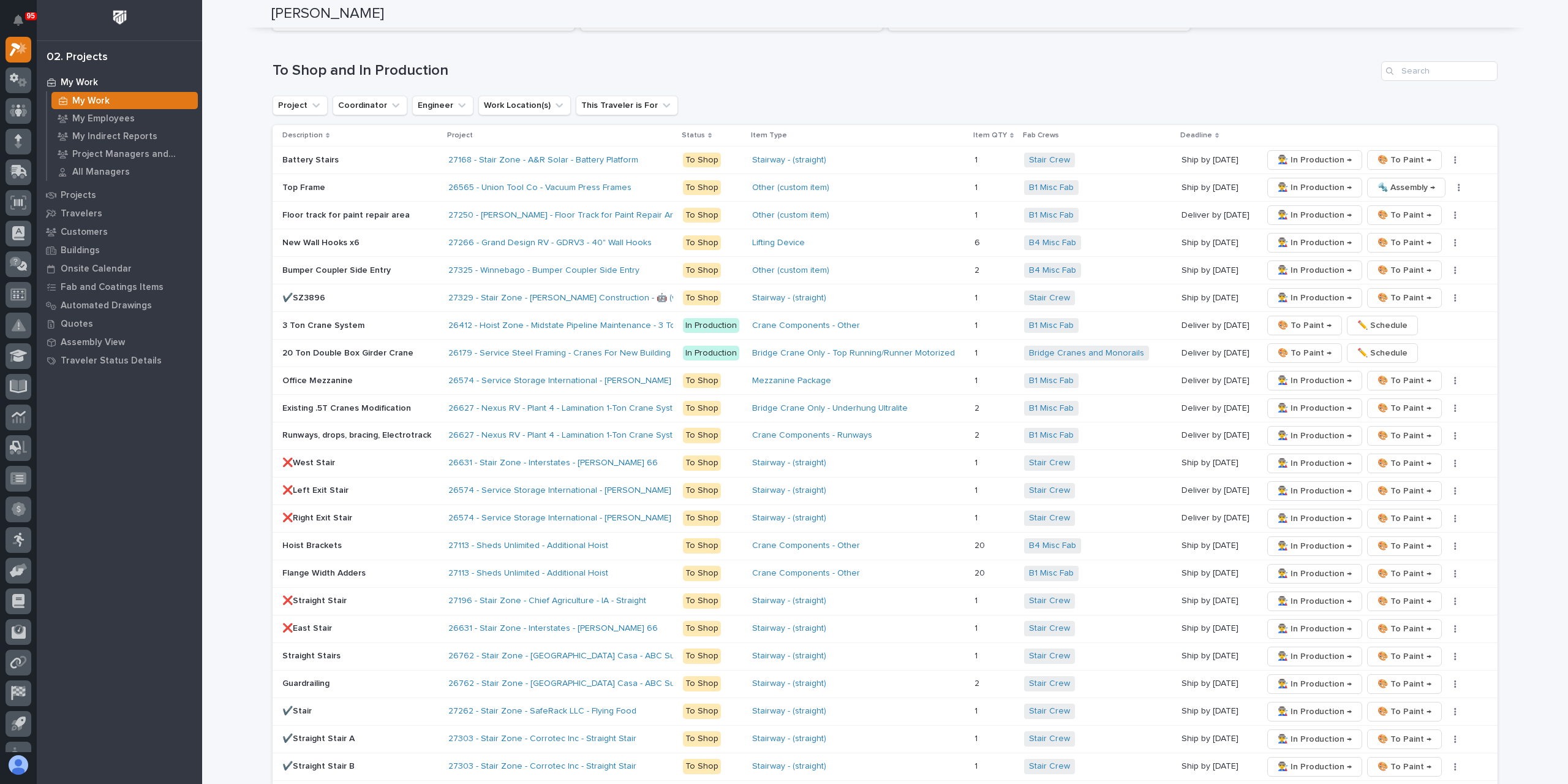
click at [337, 321] on p "3 Ton Crane System" at bounding box center [361, 326] width 157 height 11
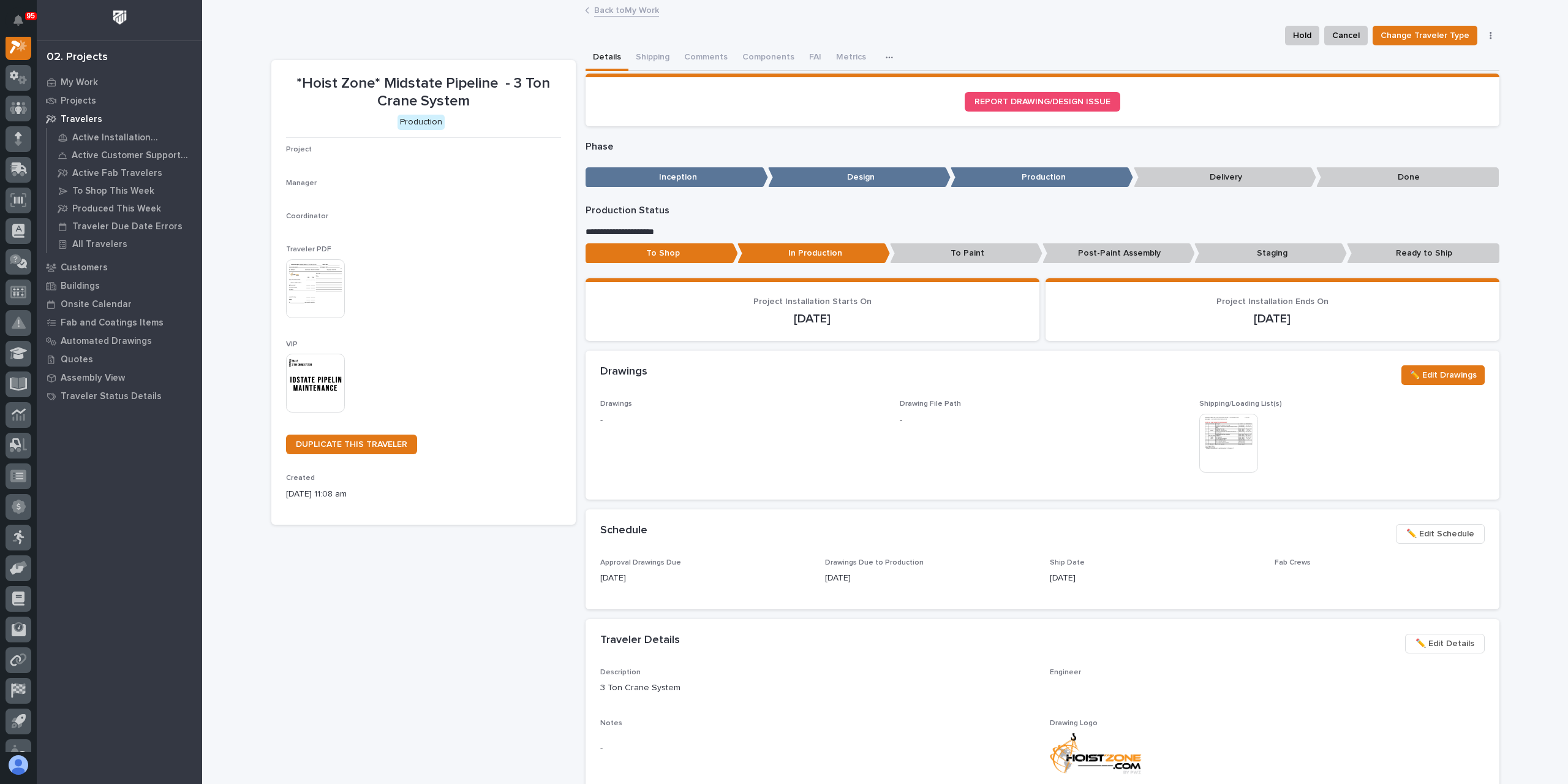
scroll to position [31, 0]
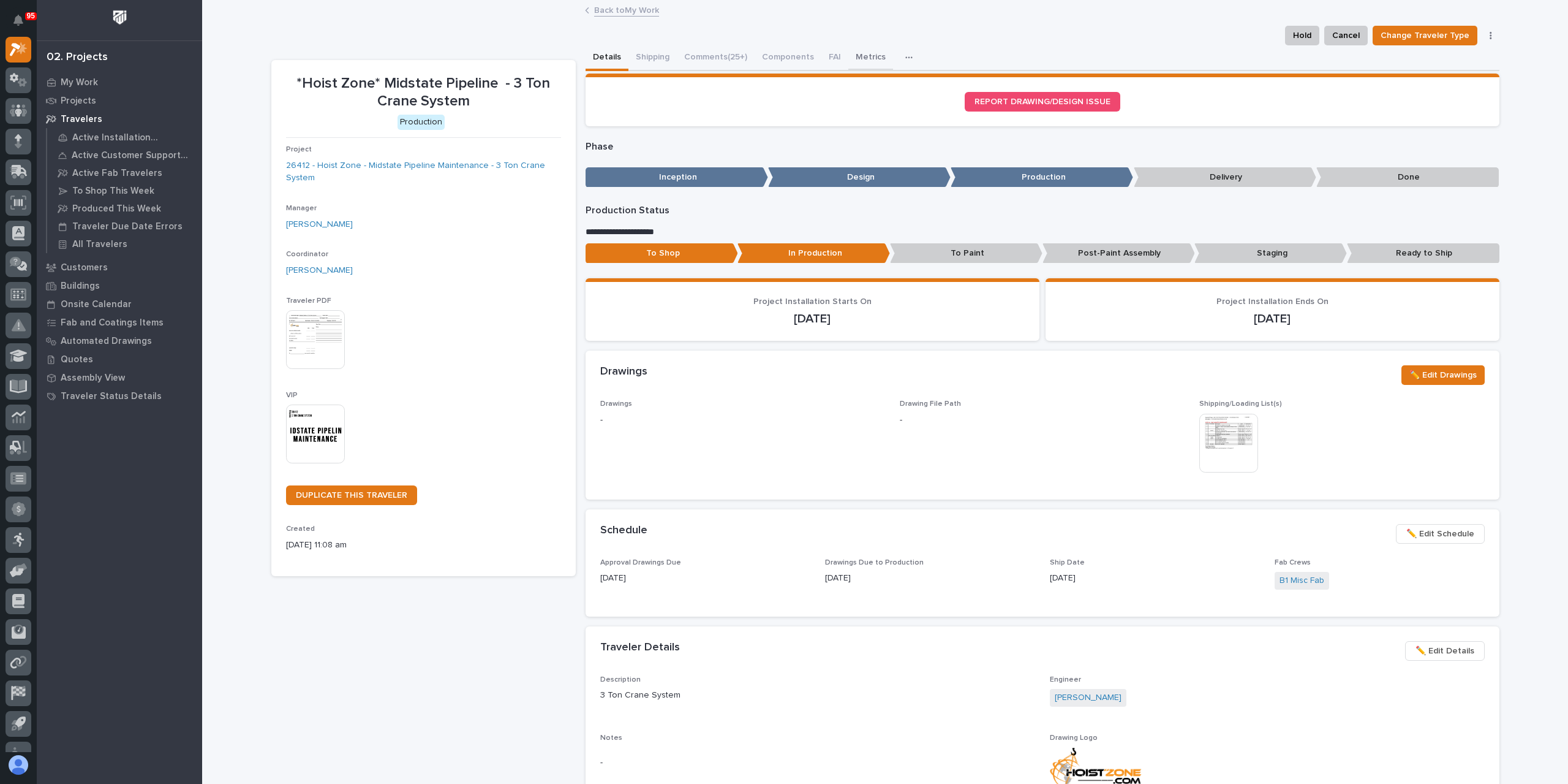
click at [861, 61] on button "Metrics" at bounding box center [871, 57] width 45 height 26
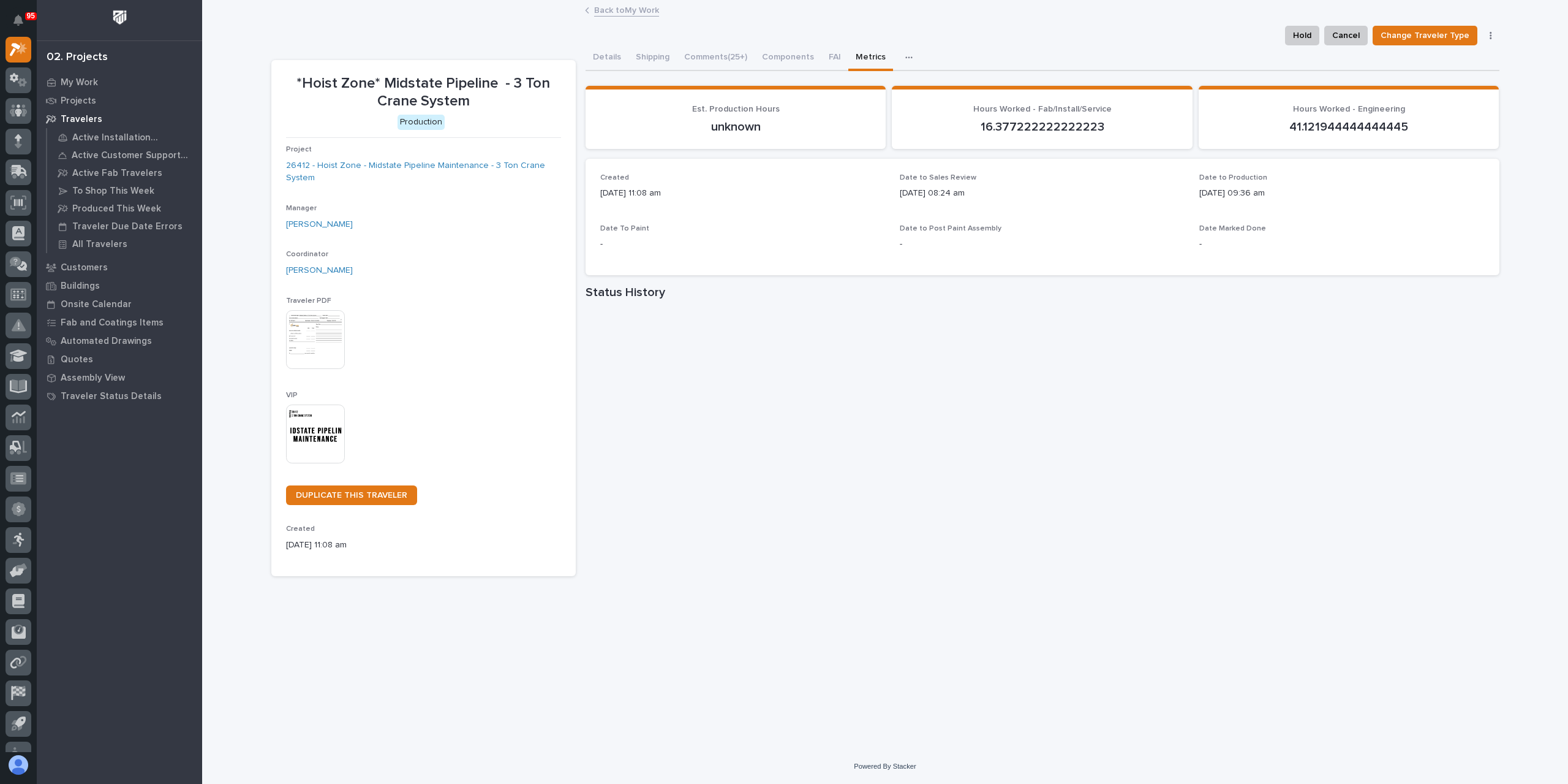
click at [625, 11] on link "Back to My Work" at bounding box center [626, 10] width 65 height 14
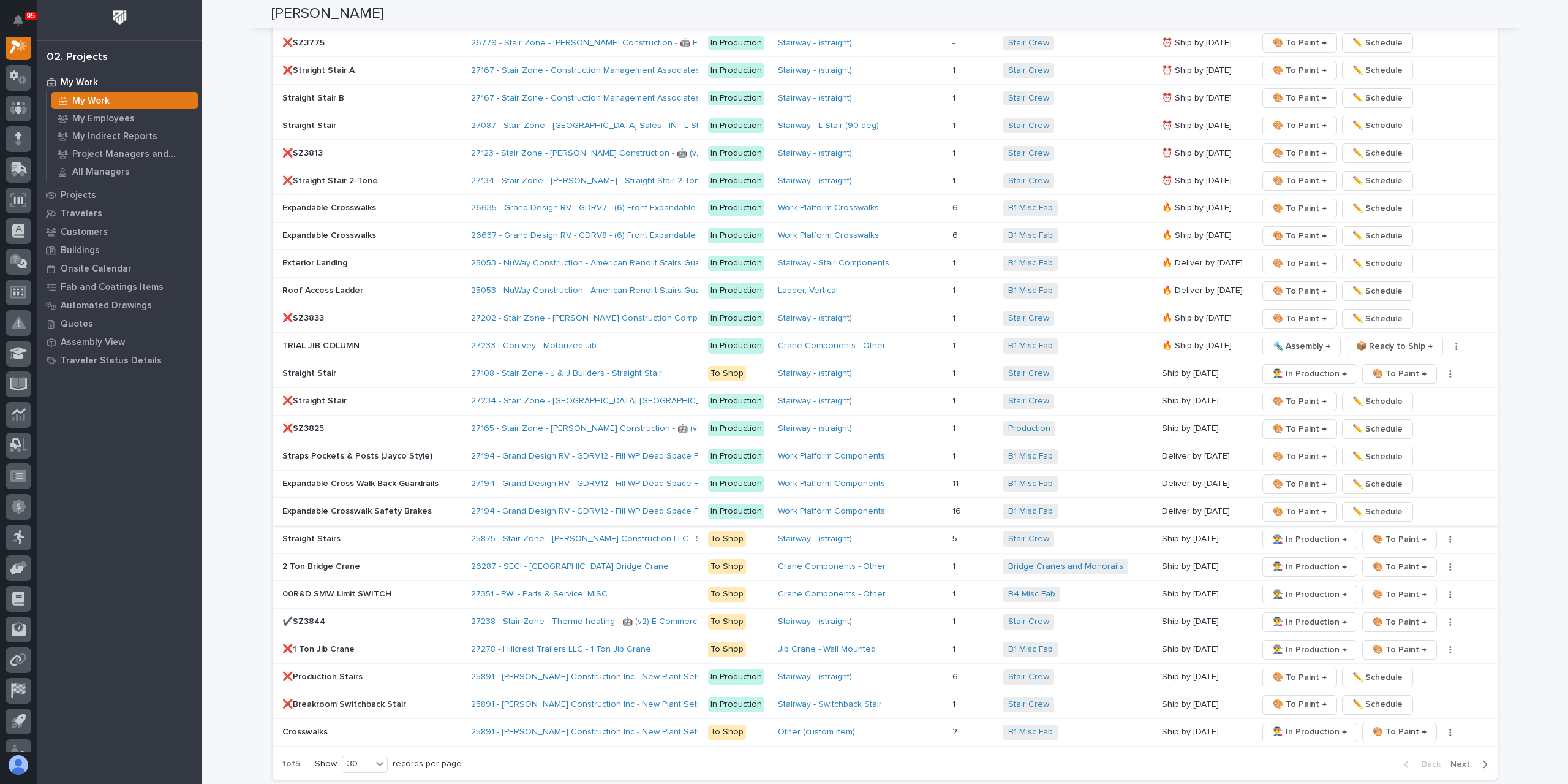
scroll to position [2022, 0]
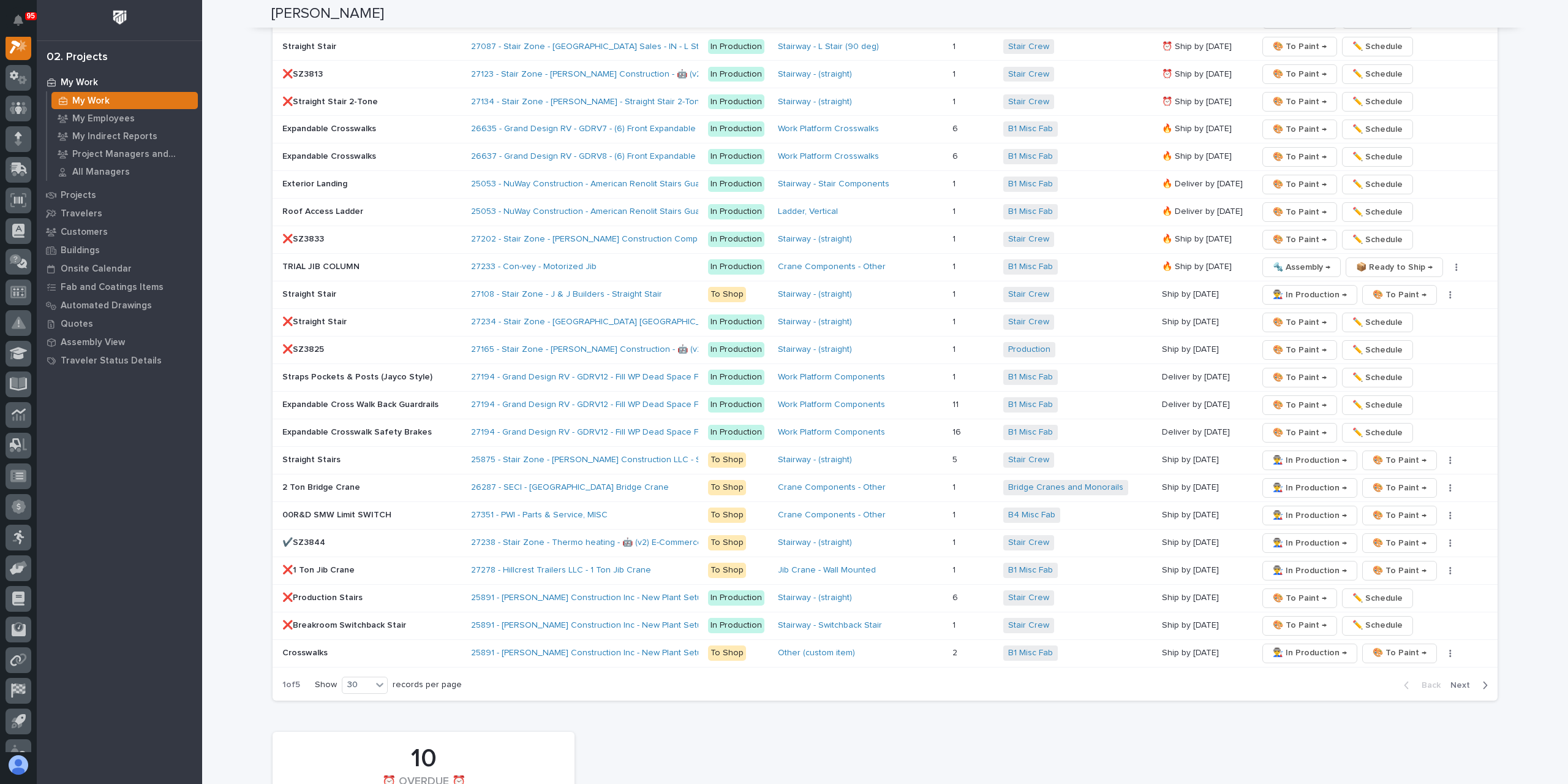
click at [1457, 680] on span "Next" at bounding box center [1464, 686] width 27 height 11
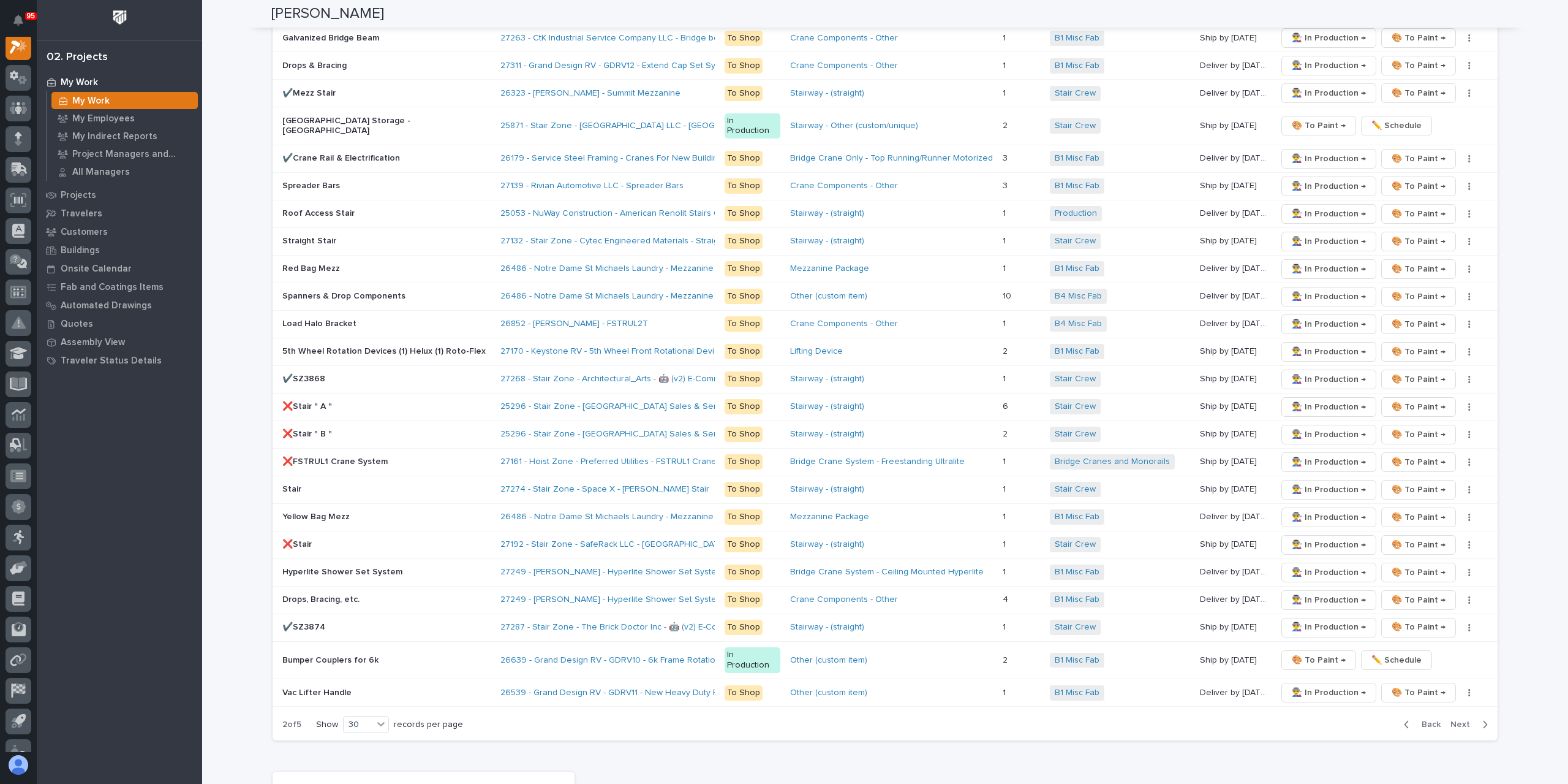
click at [1464, 719] on span "Next" at bounding box center [1464, 725] width 27 height 11
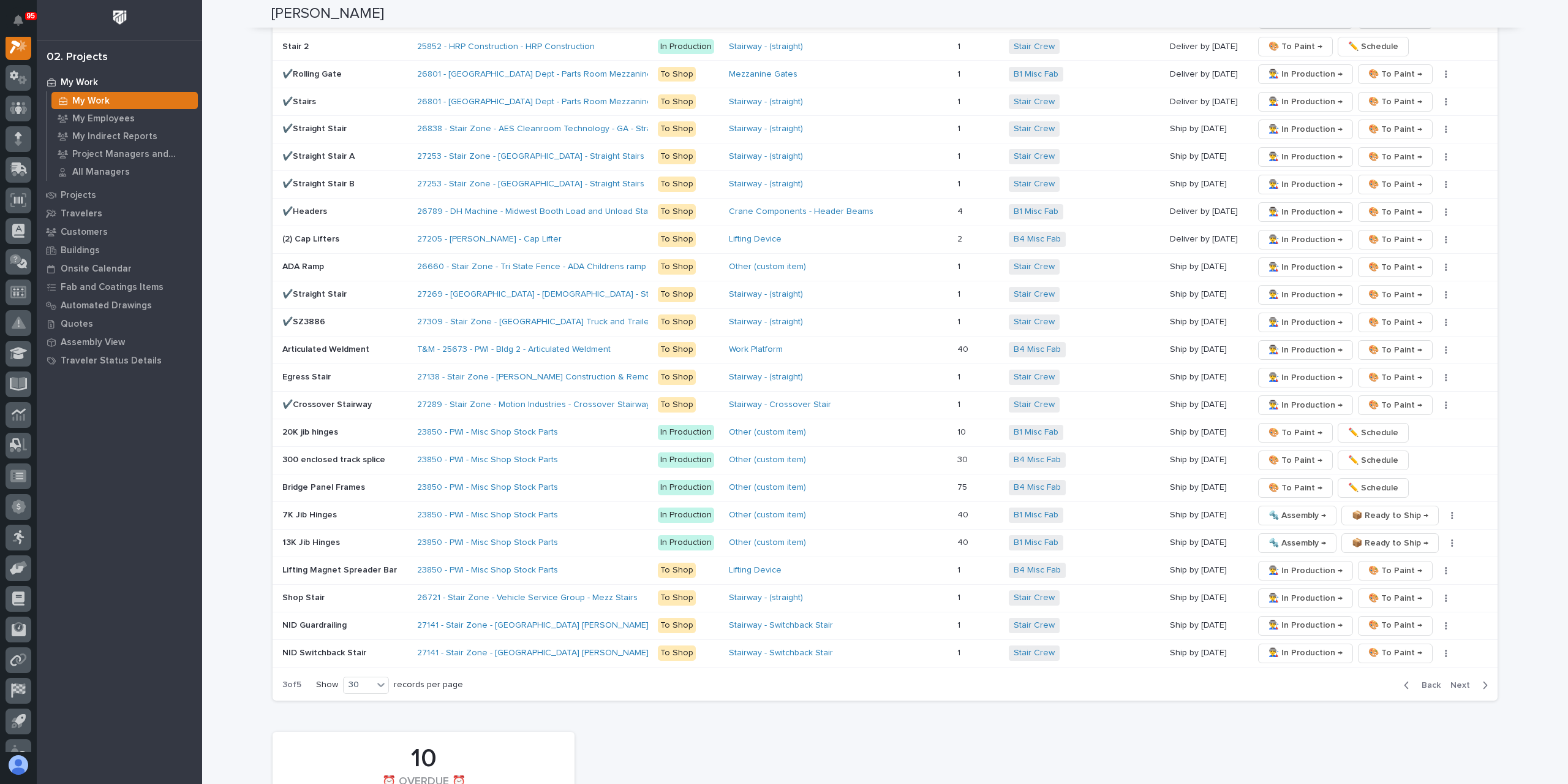
click at [1464, 680] on span "Next" at bounding box center [1464, 686] width 27 height 11
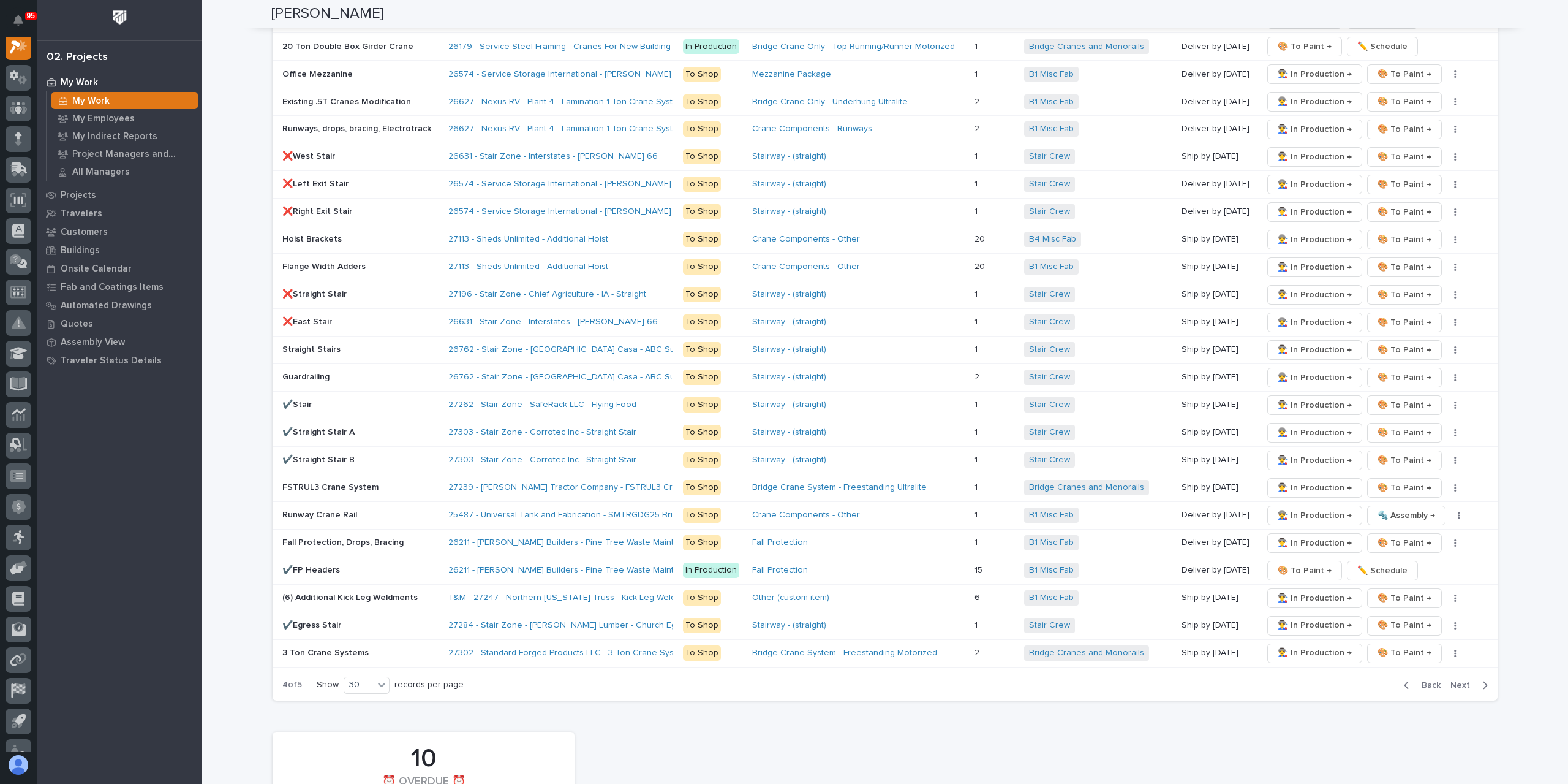
click at [1464, 680] on span "Next" at bounding box center [1464, 686] width 27 height 11
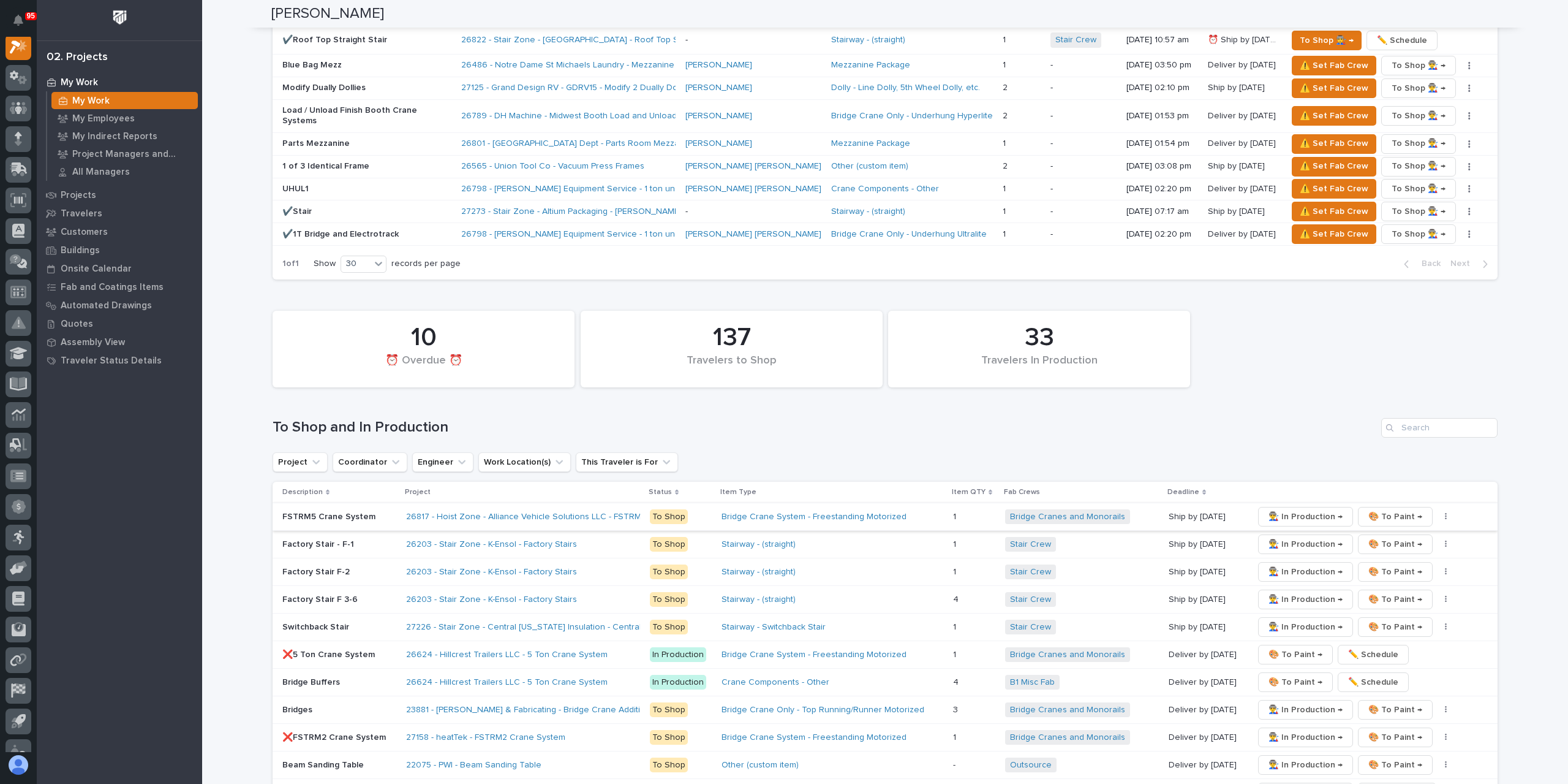
scroll to position [1354, 0]
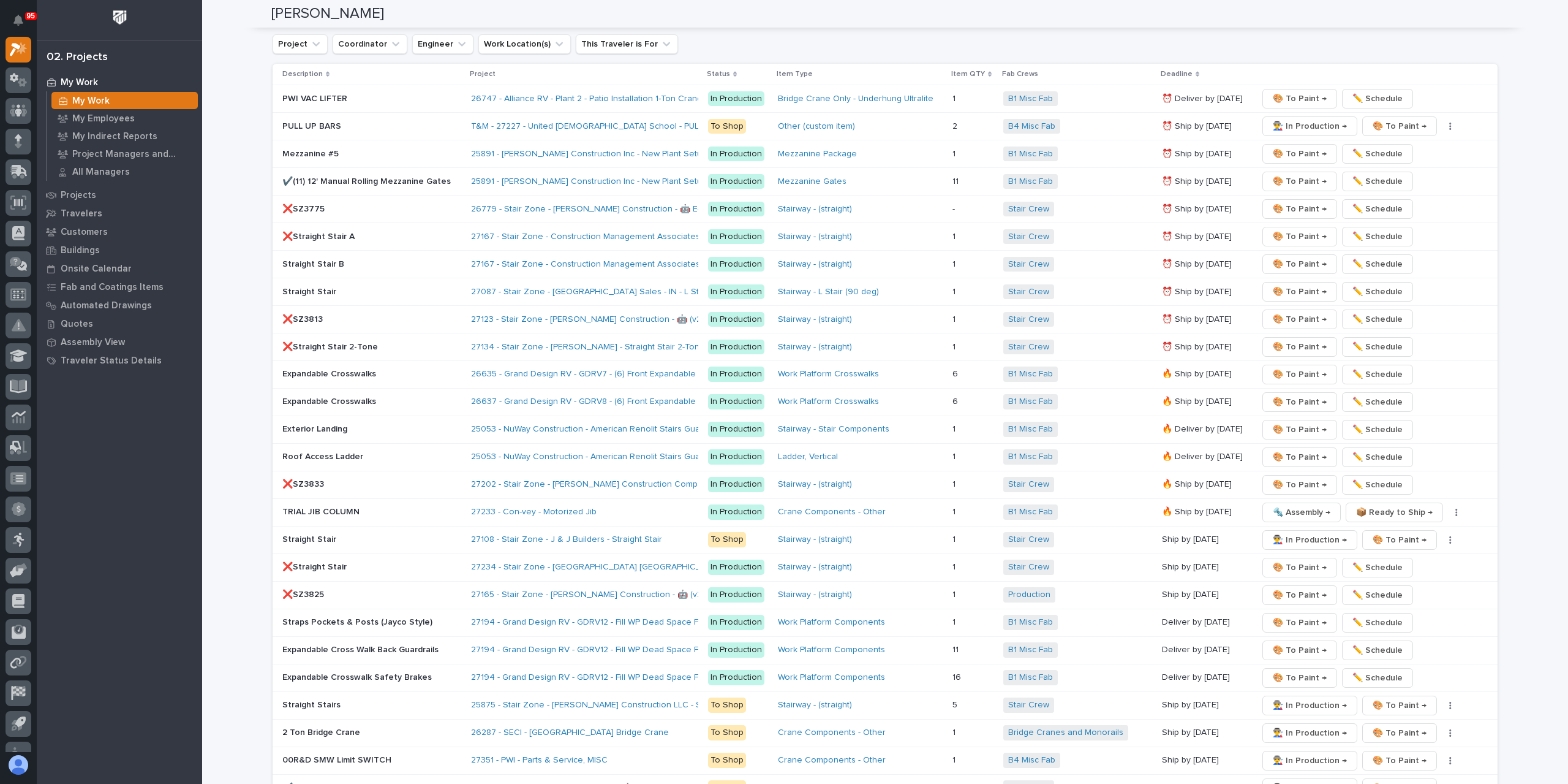
scroll to position [1838, 0]
